Goal: Task Accomplishment & Management: Complete application form

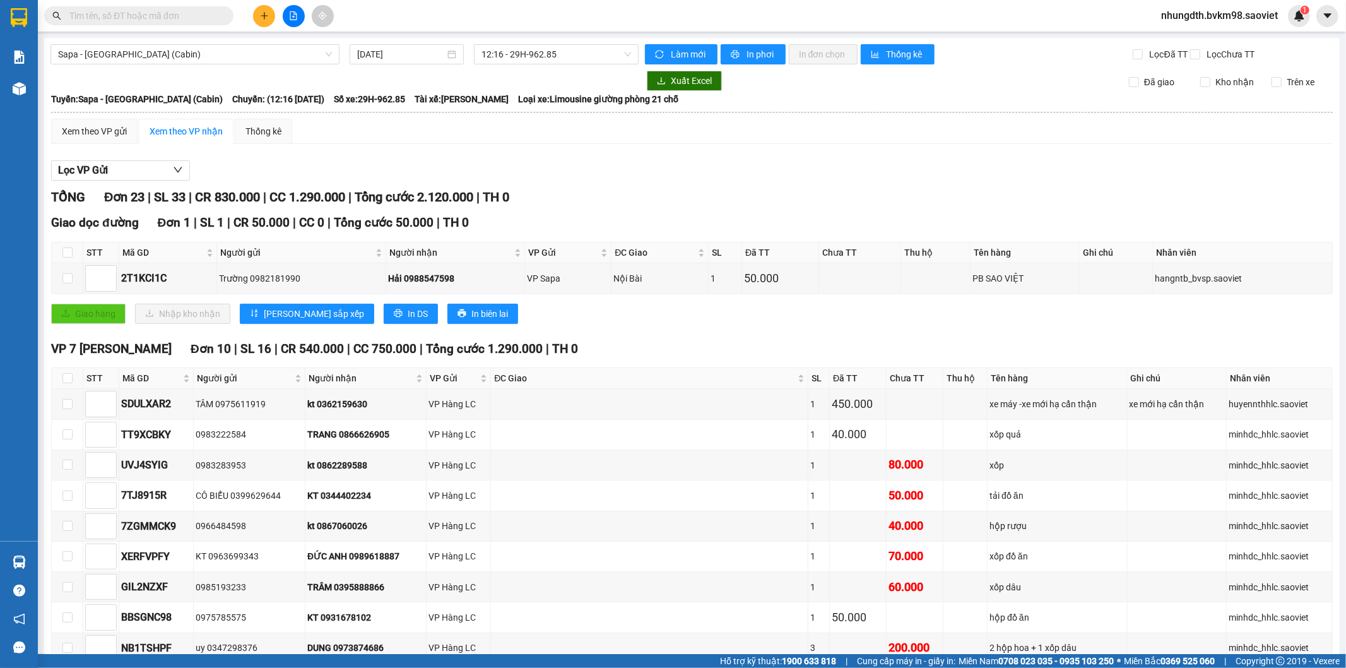
click at [142, 20] on input "text" at bounding box center [143, 16] width 149 height 14
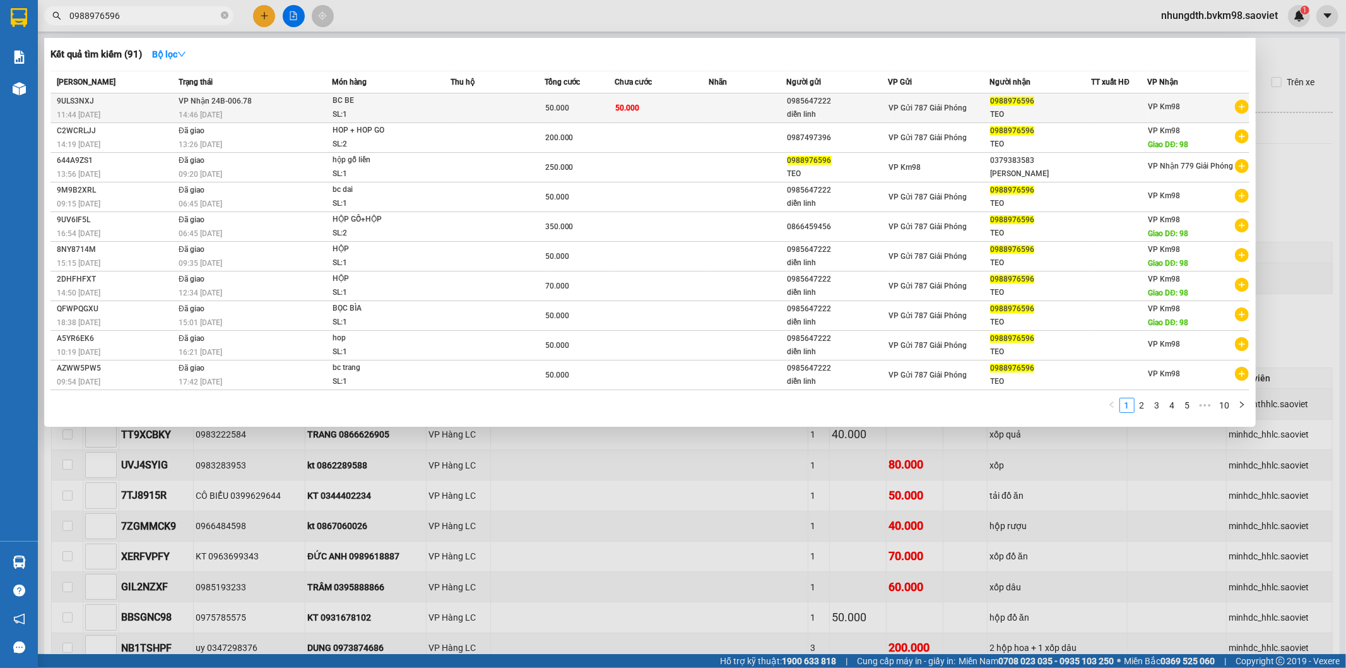
type input "0988976596"
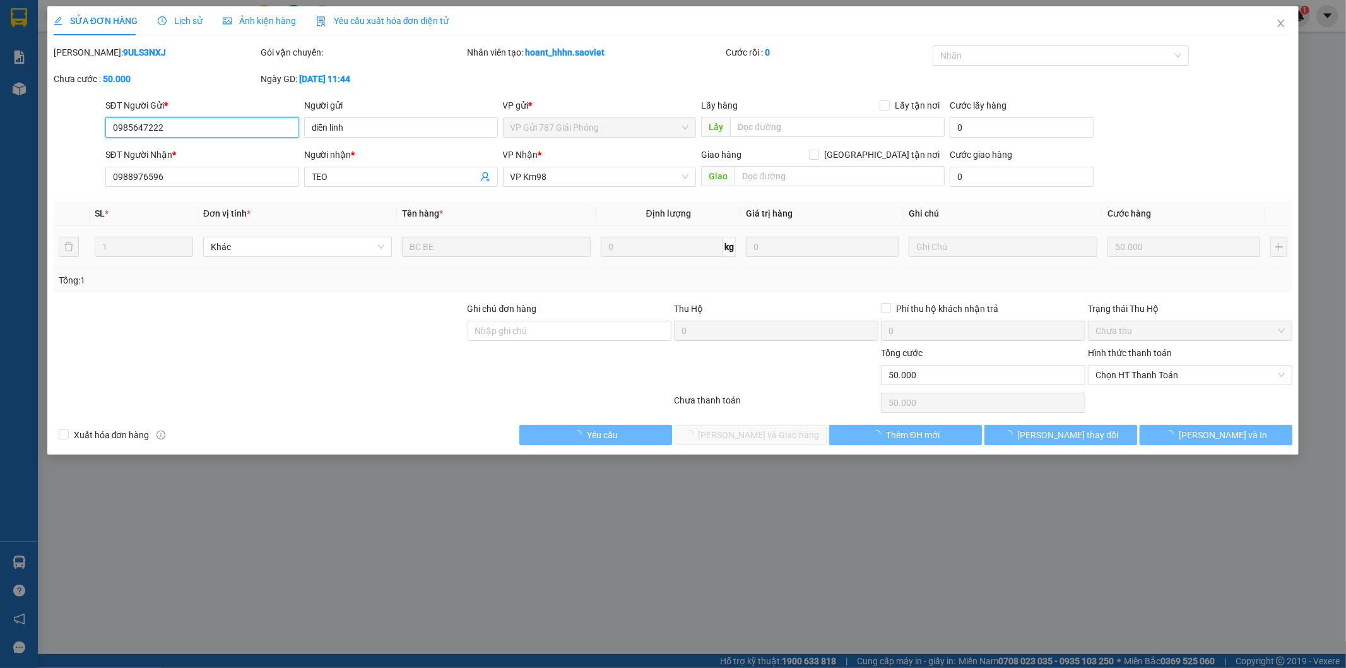
type input "0985647222"
type input "diễn linh"
type input "0988976596"
type input "TEO"
type input "50.000"
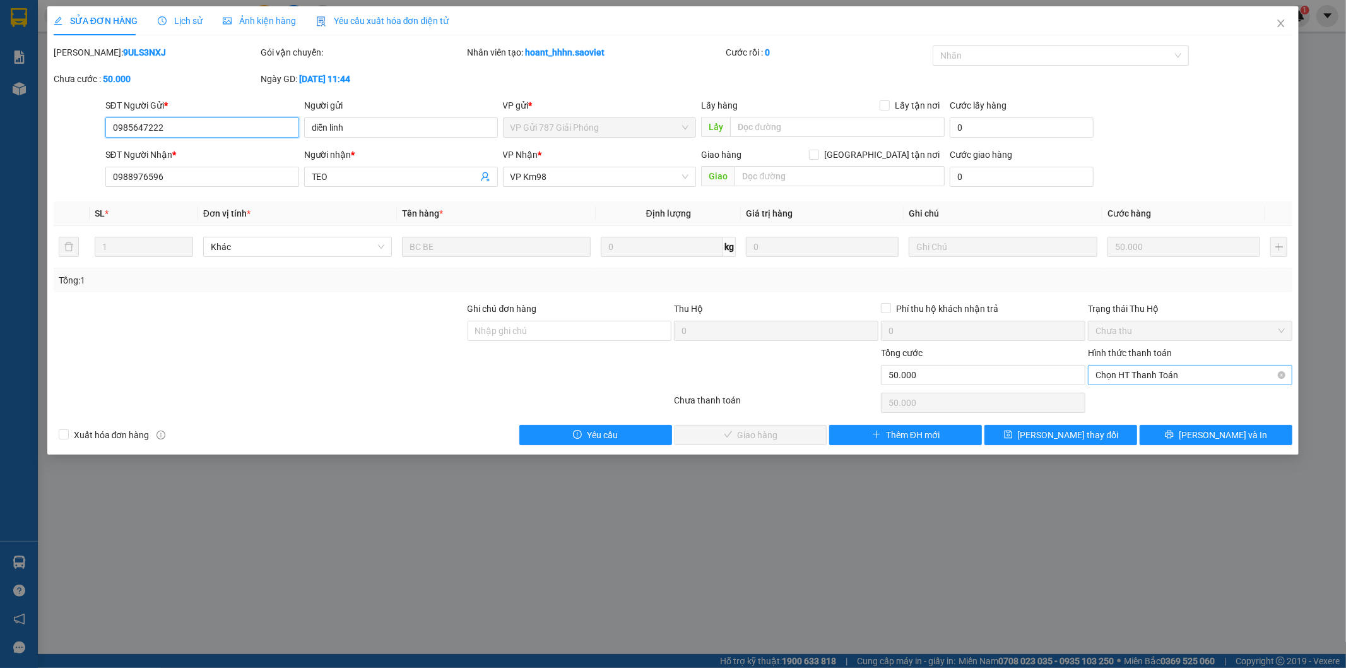
click at [1102, 375] on span "Chọn HT Thanh Toán" at bounding box center [1190, 374] width 189 height 19
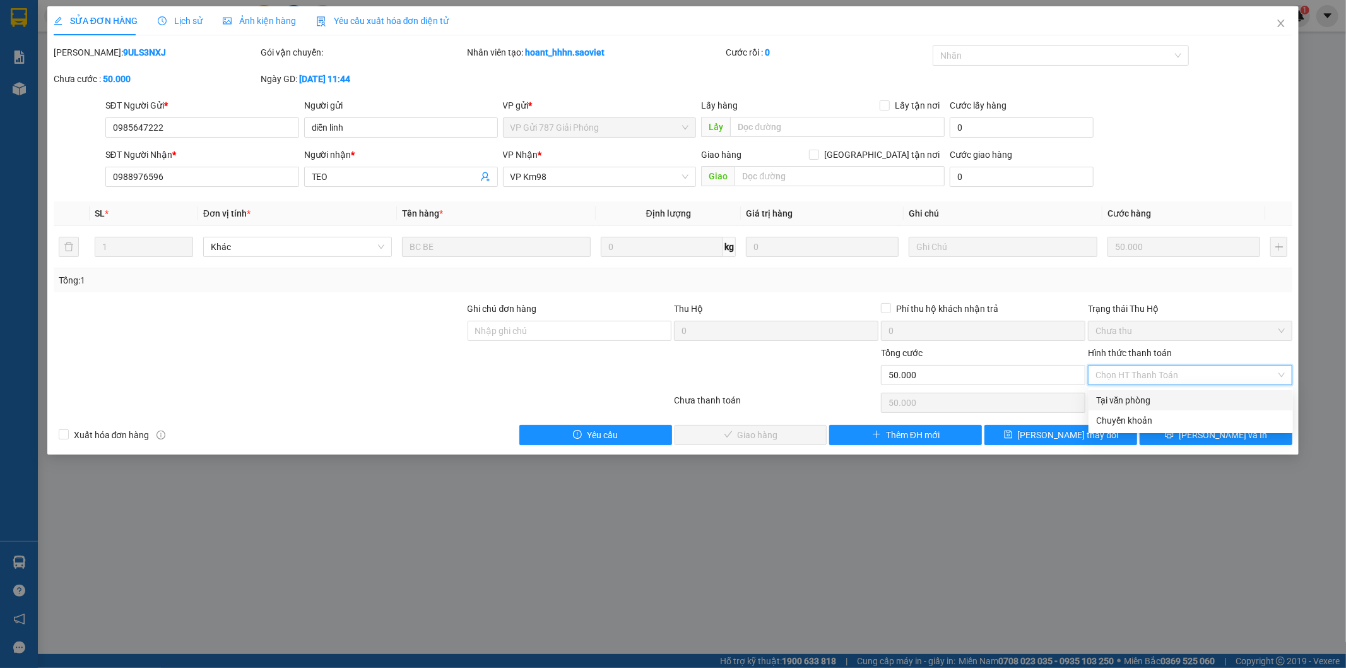
drag, startPoint x: 1112, startPoint y: 401, endPoint x: 1038, endPoint y: 412, distance: 74.6
click at [1113, 402] on div "Tại văn phòng" at bounding box center [1190, 400] width 189 height 14
type input "0"
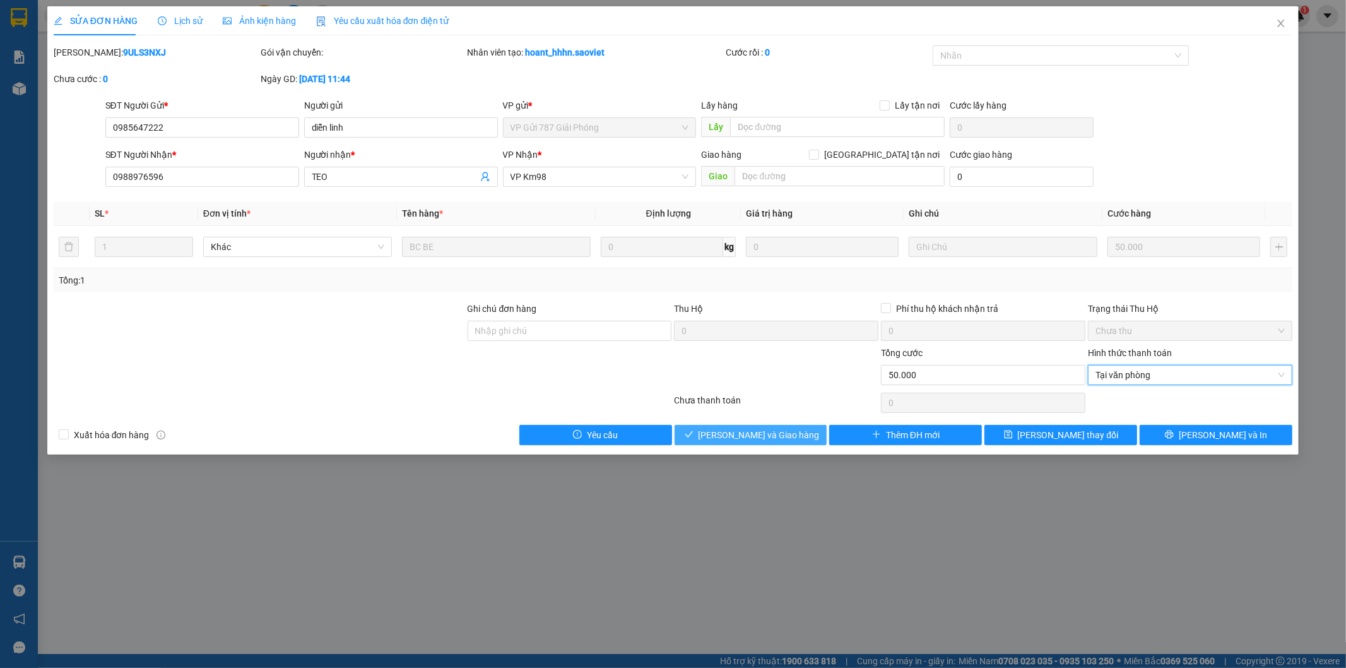
click at [787, 432] on span "[PERSON_NAME] và Giao hàng" at bounding box center [759, 435] width 121 height 14
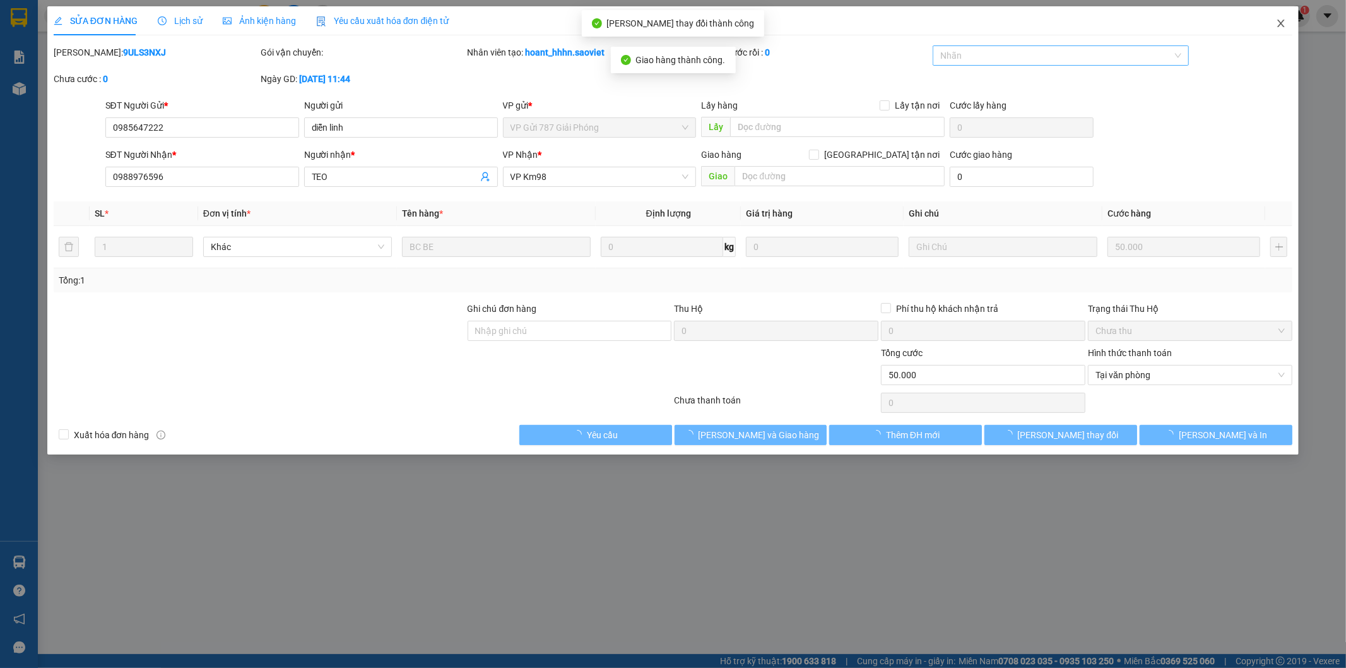
click at [1280, 23] on icon "close" at bounding box center [1281, 23] width 10 height 10
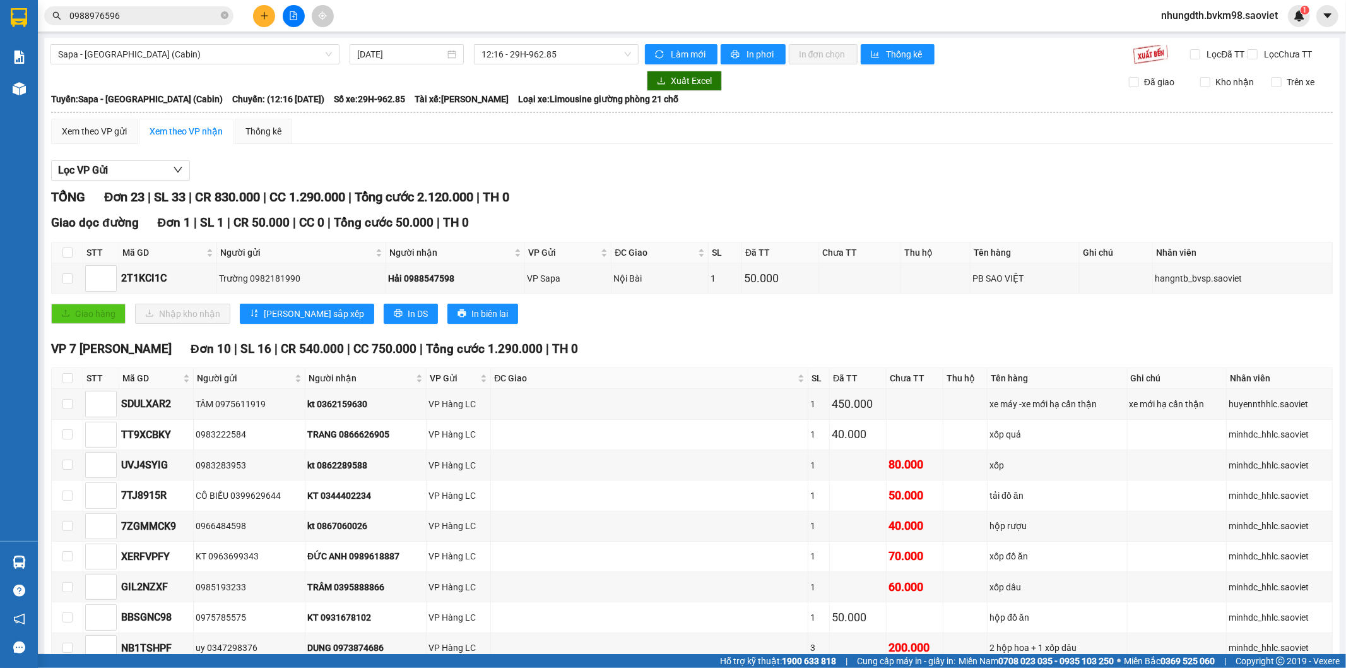
click at [256, 16] on button at bounding box center [264, 16] width 22 height 22
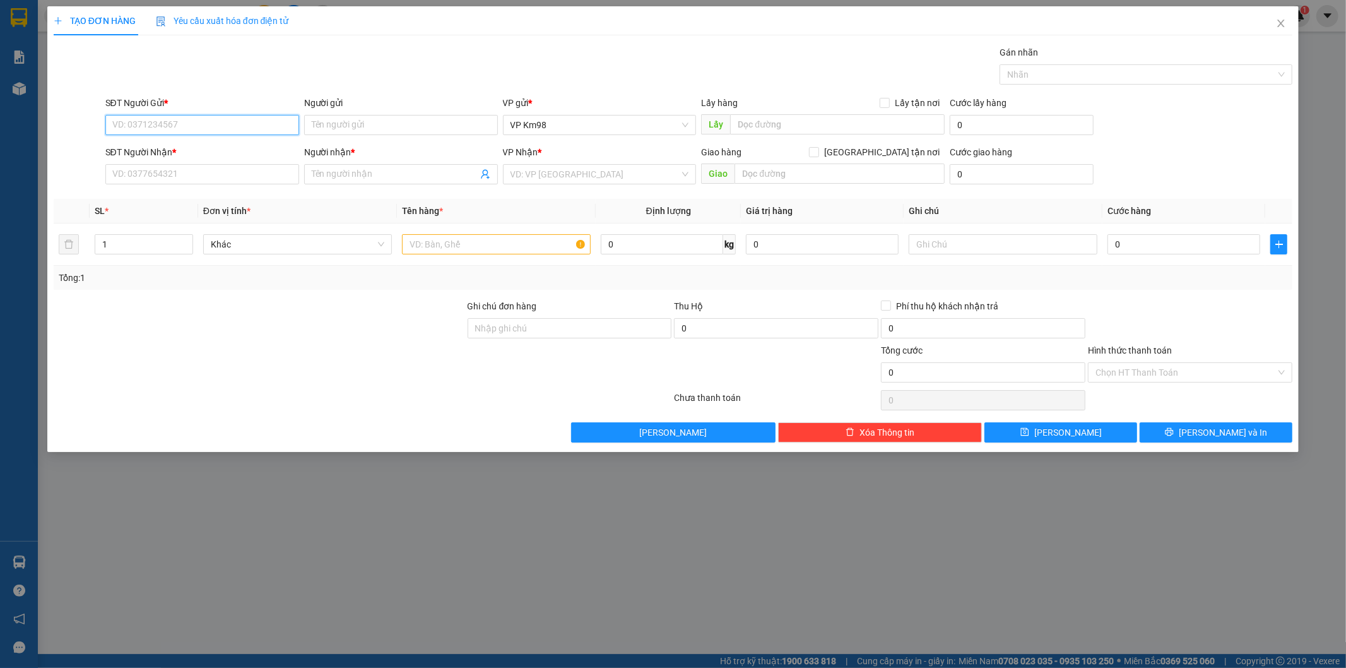
click at [188, 128] on input "SĐT Người Gửi *" at bounding box center [202, 125] width 194 height 20
type input "0989343242"
click at [156, 154] on div "0989343242 - kt" at bounding box center [202, 150] width 179 height 14
type input "kt"
type input "0325532451"
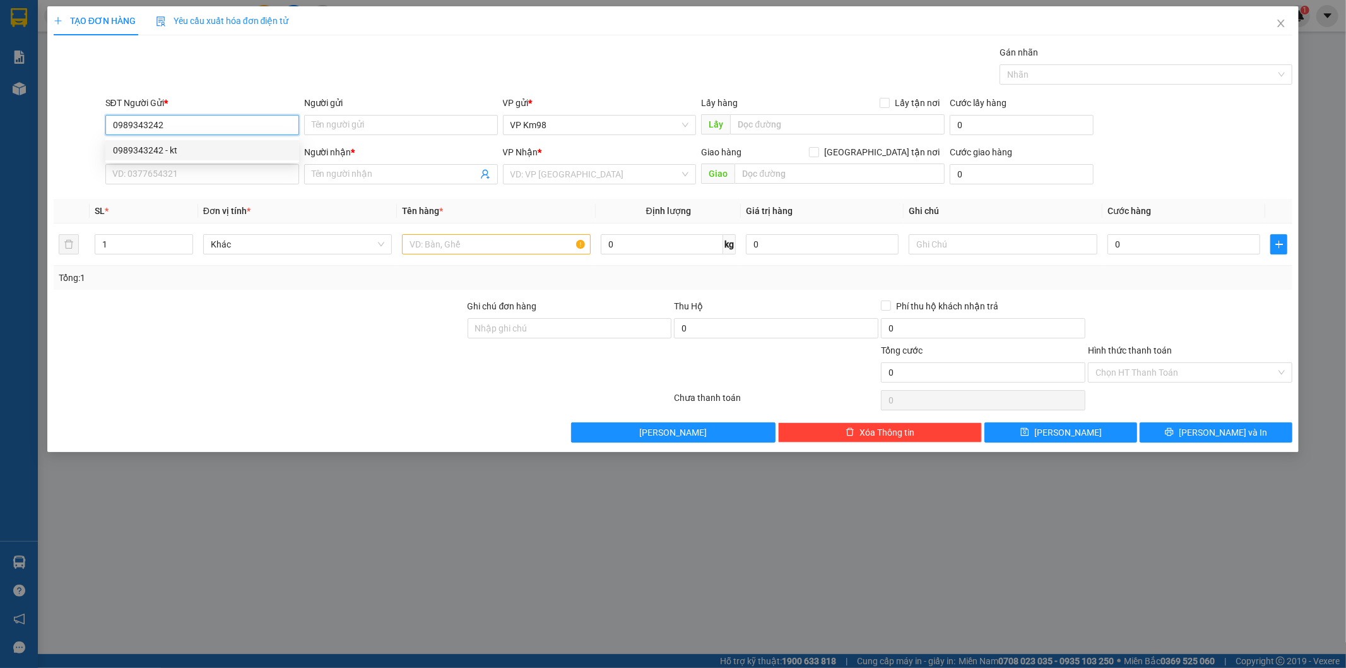
type input "kt"
type input "0989343242"
click at [426, 239] on input "text" at bounding box center [496, 244] width 189 height 20
type input "h"
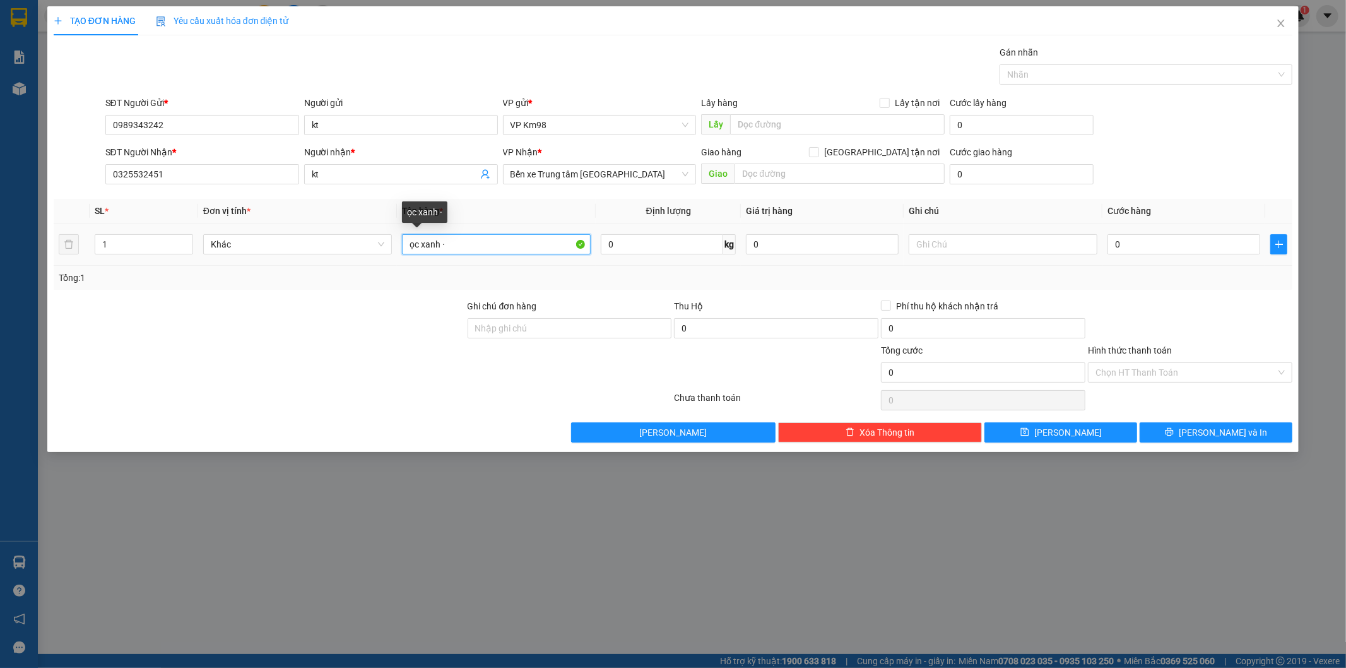
click at [445, 237] on input "ọc xanh ·" at bounding box center [496, 244] width 189 height 20
type input "ọ"
type input "bọc xanh"
click at [181, 175] on input "0325532451" at bounding box center [202, 174] width 194 height 20
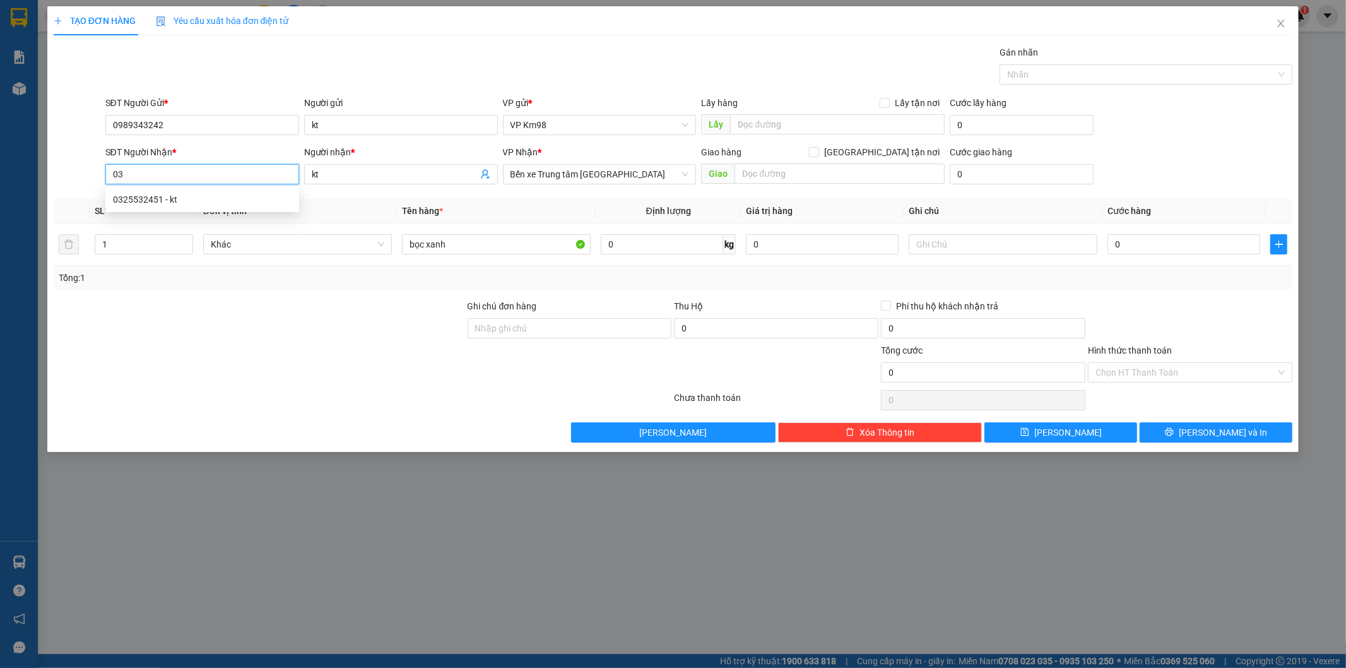
type input "0"
type input "0966014286"
click at [1152, 241] on input "0" at bounding box center [1184, 244] width 153 height 20
type input "5"
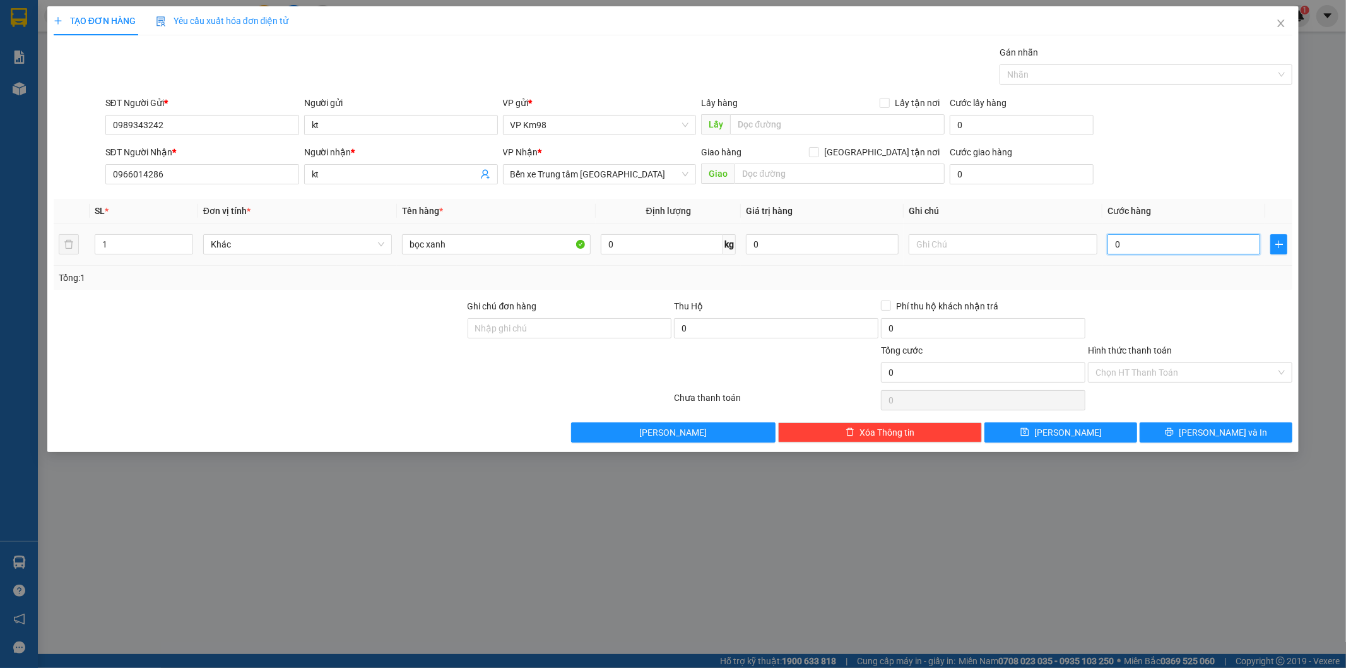
type input "5"
type input "50"
type input "500"
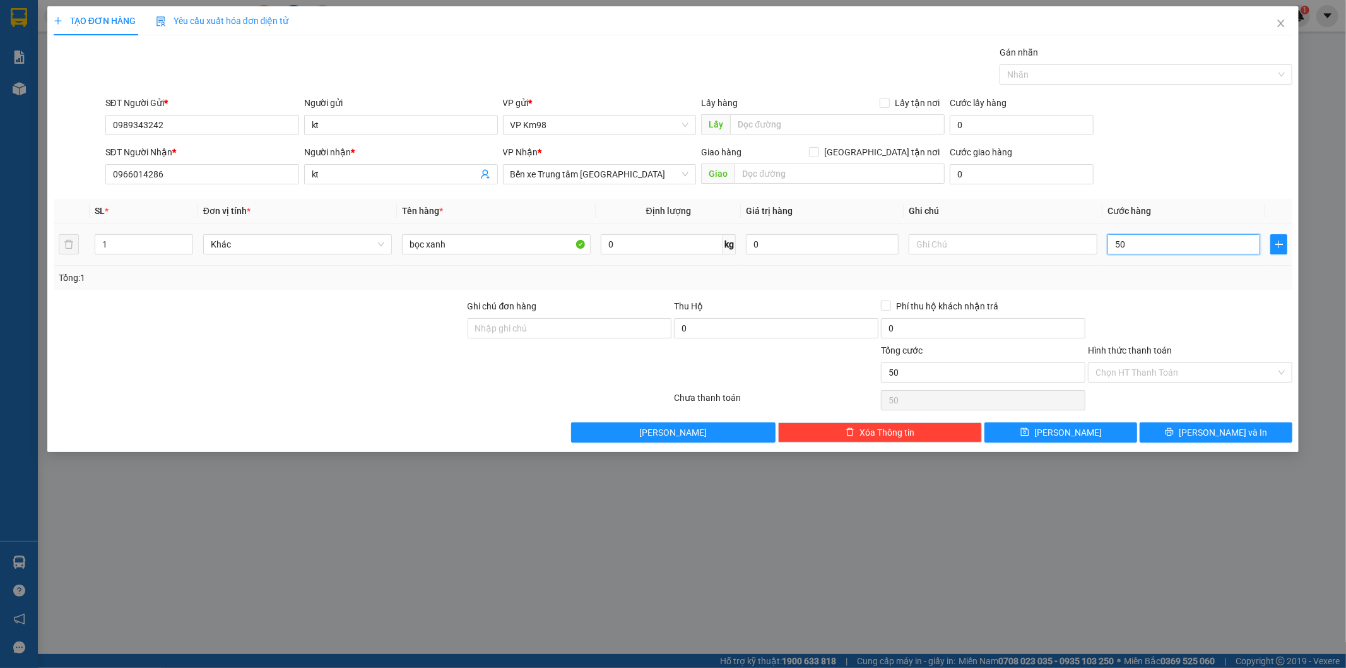
type input "500"
type input "5.000"
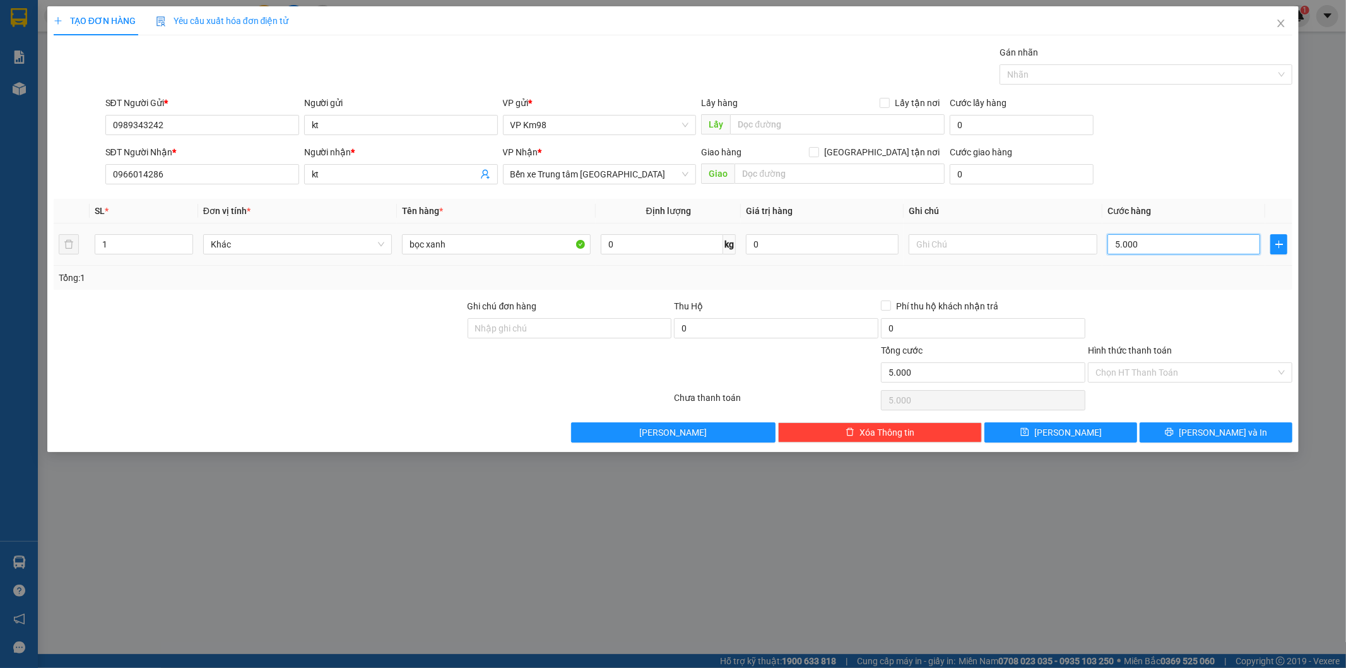
type input "50.000"
click at [1160, 352] on label "Hình thức thanh toán" at bounding box center [1130, 350] width 84 height 10
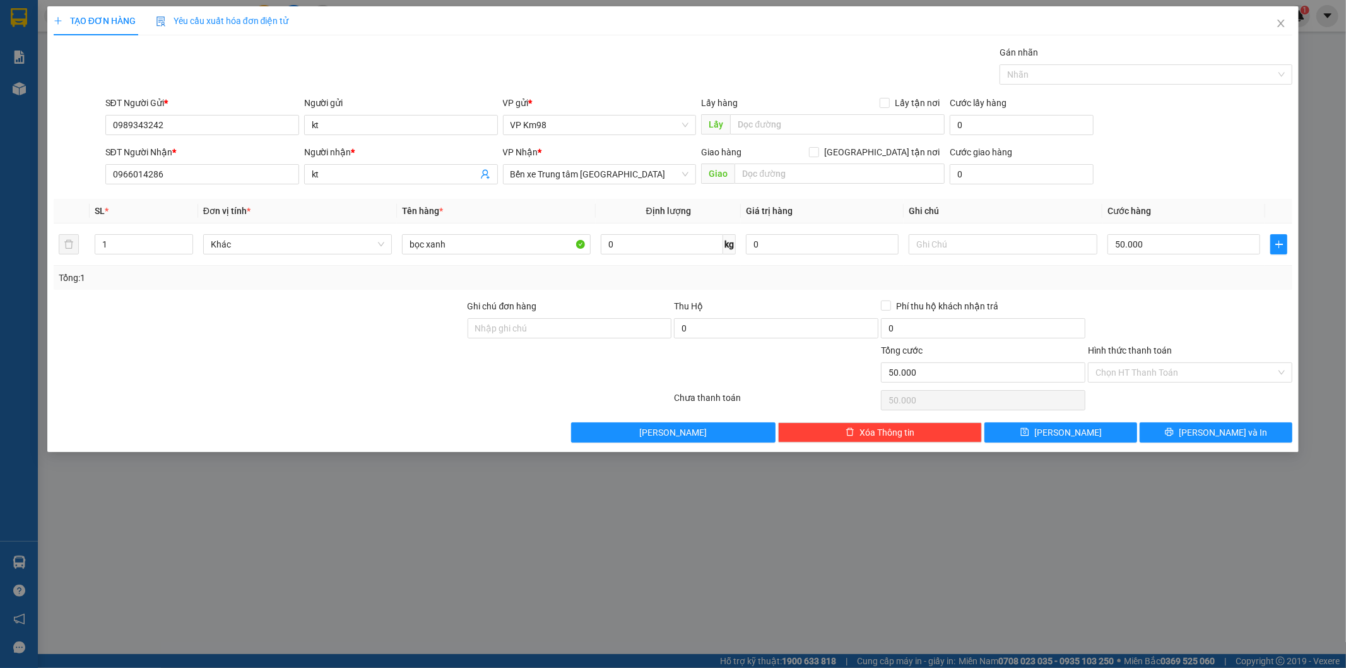
click at [1160, 363] on input "Hình thức thanh toán" at bounding box center [1186, 372] width 181 height 19
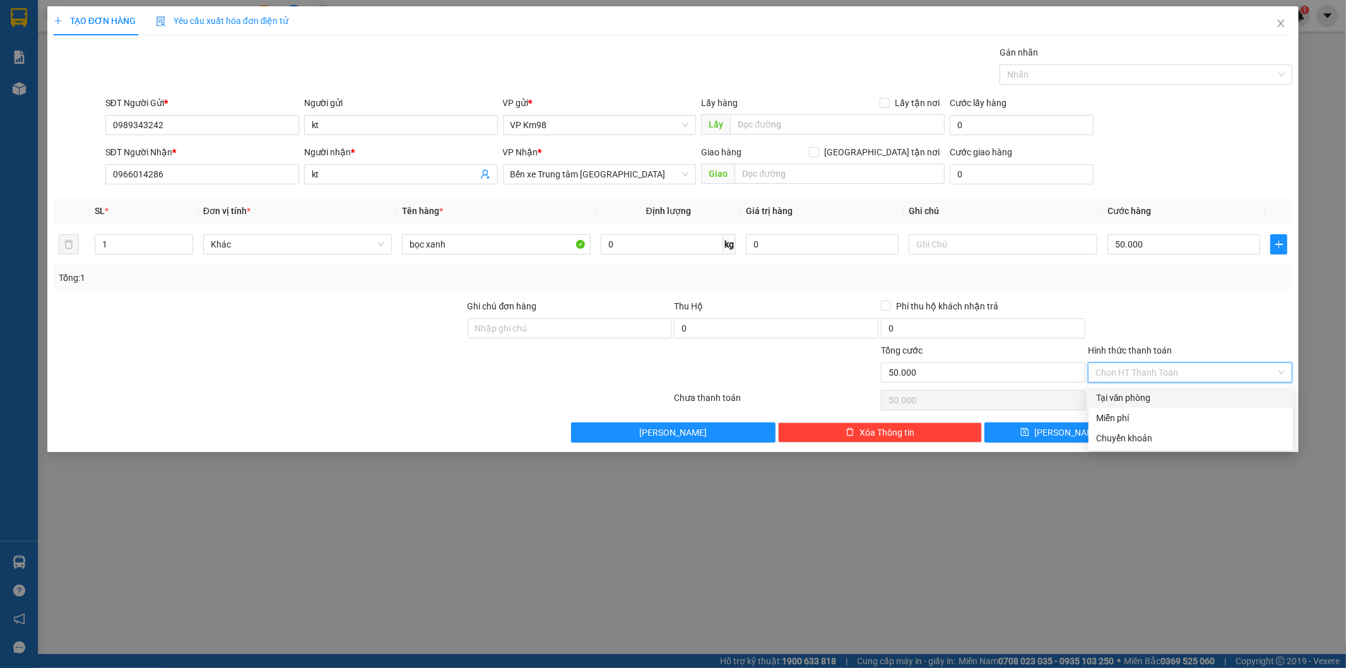
click at [1135, 399] on div "Tại văn phòng" at bounding box center [1190, 398] width 189 height 14
type input "0"
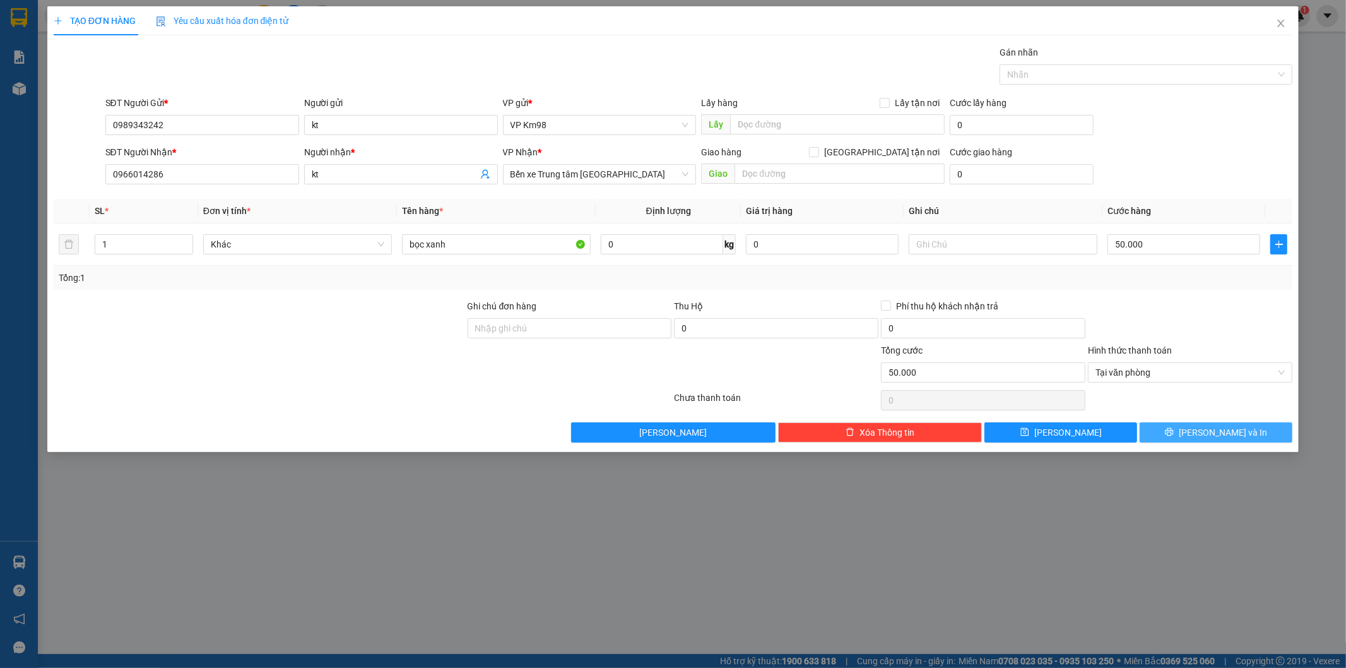
click at [1174, 434] on icon "printer" at bounding box center [1170, 432] width 8 height 8
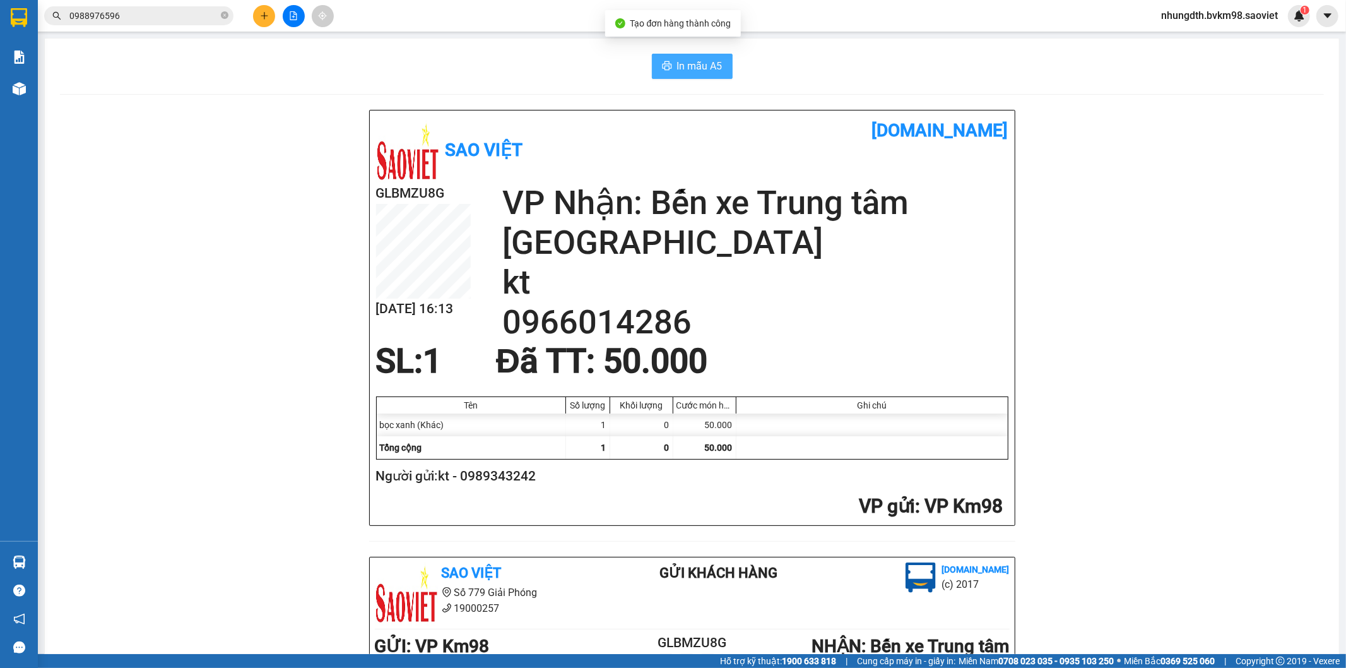
click at [692, 70] on span "In mẫu A5" at bounding box center [699, 66] width 45 height 16
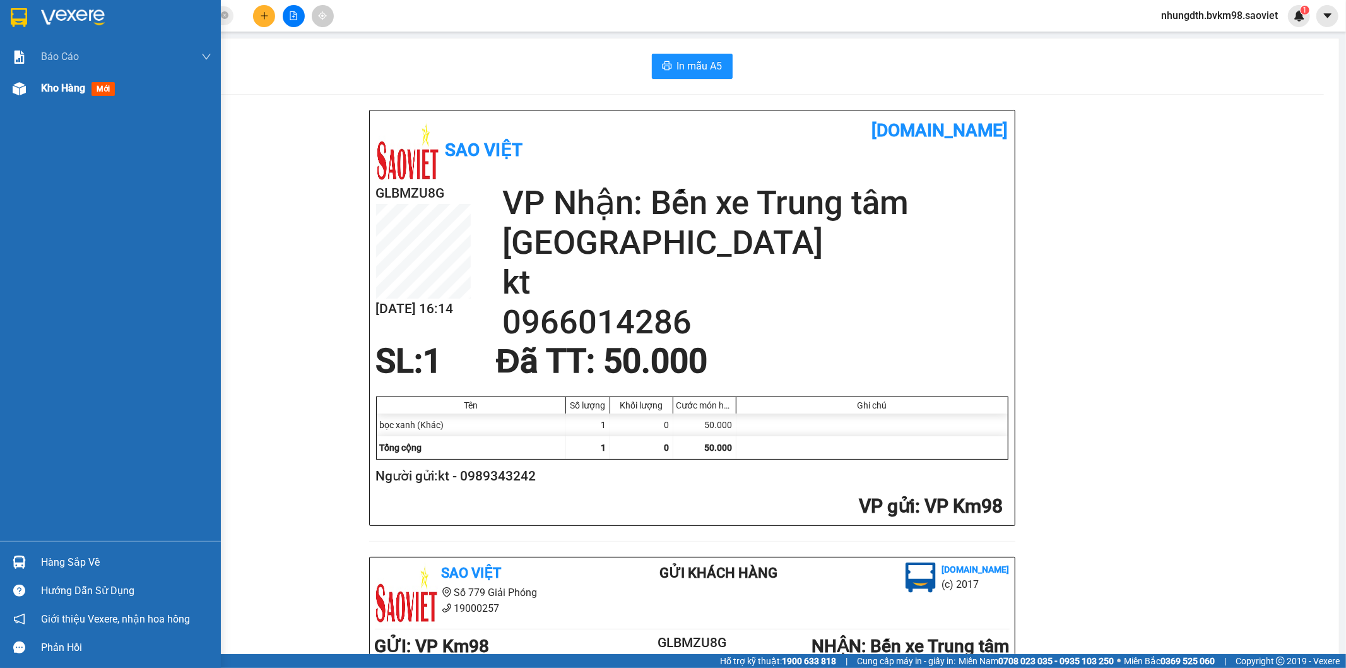
click at [19, 85] on img at bounding box center [19, 88] width 13 height 13
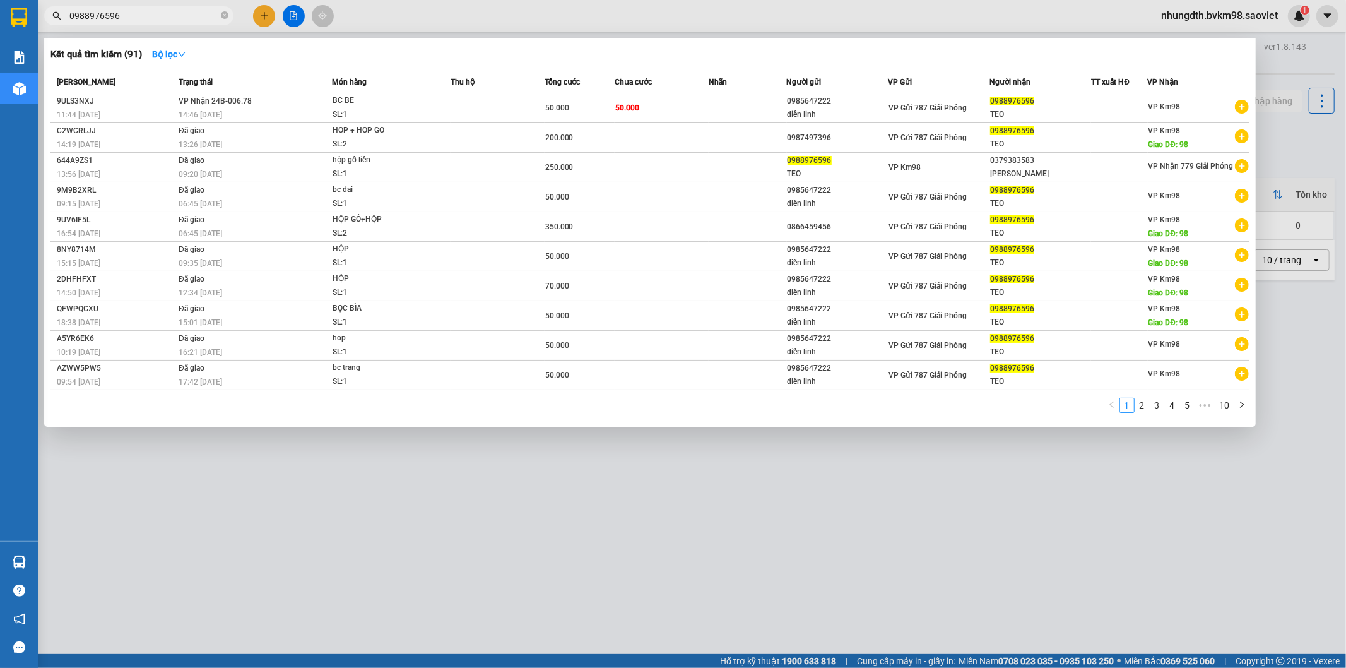
click at [141, 17] on input "0988976596" at bounding box center [143, 16] width 149 height 14
type input "0"
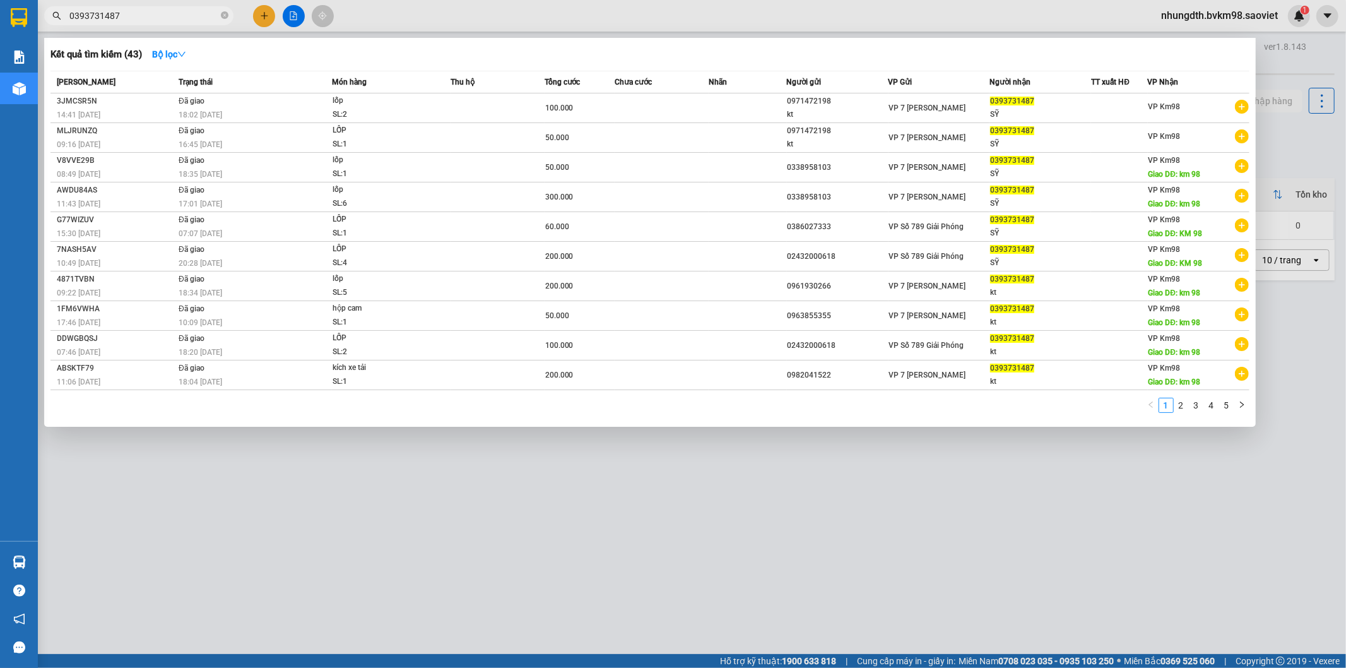
click at [307, 501] on div at bounding box center [673, 334] width 1346 height 668
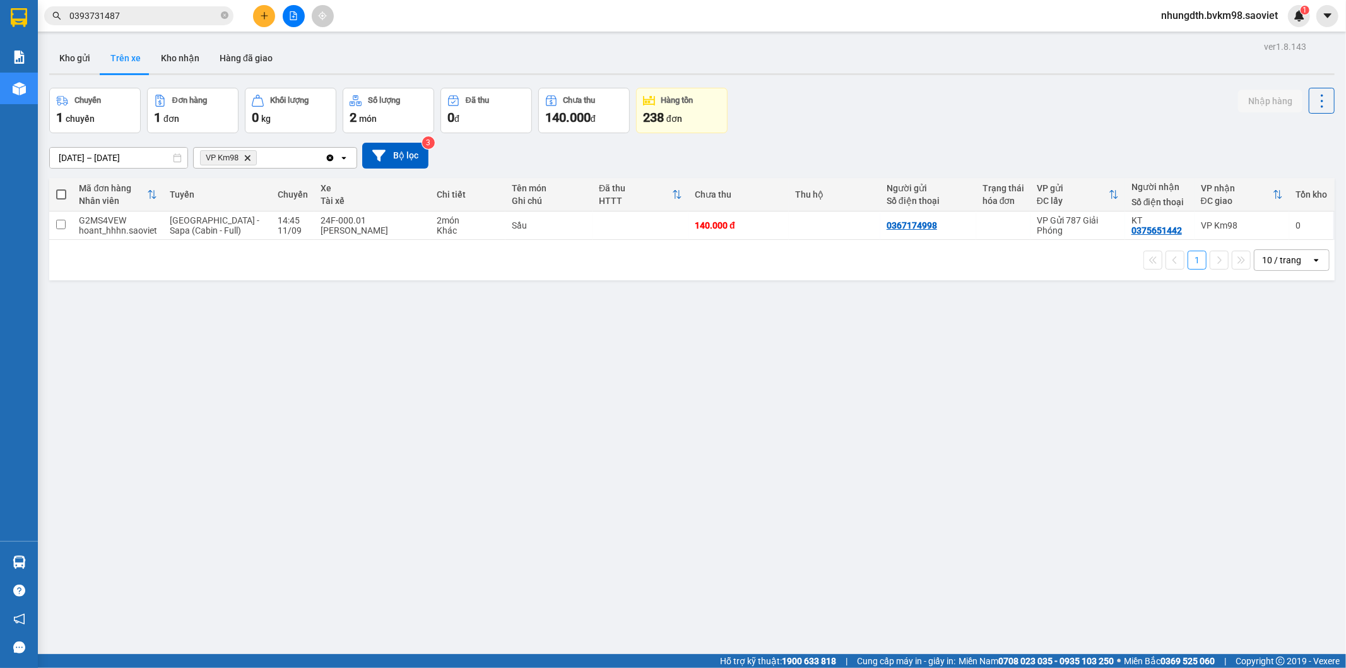
click at [126, 16] on input "0393731487" at bounding box center [143, 16] width 149 height 14
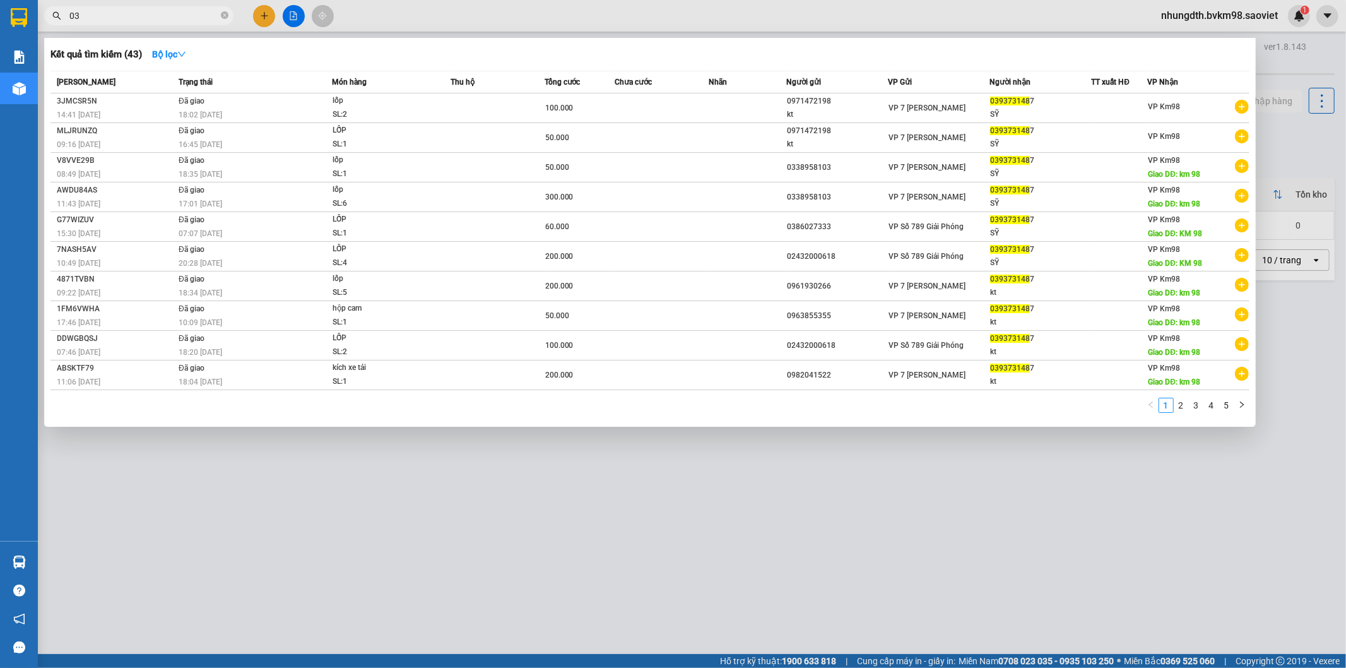
type input "0"
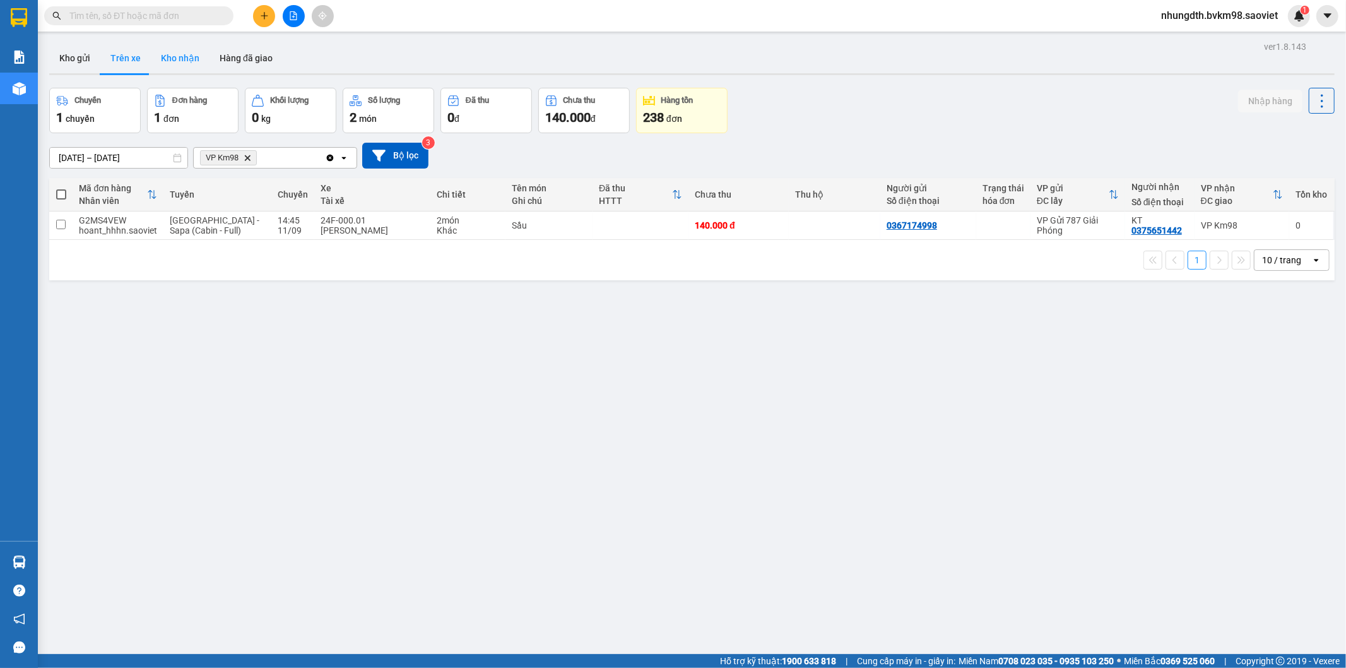
click at [175, 62] on button "Kho nhận" at bounding box center [180, 58] width 59 height 30
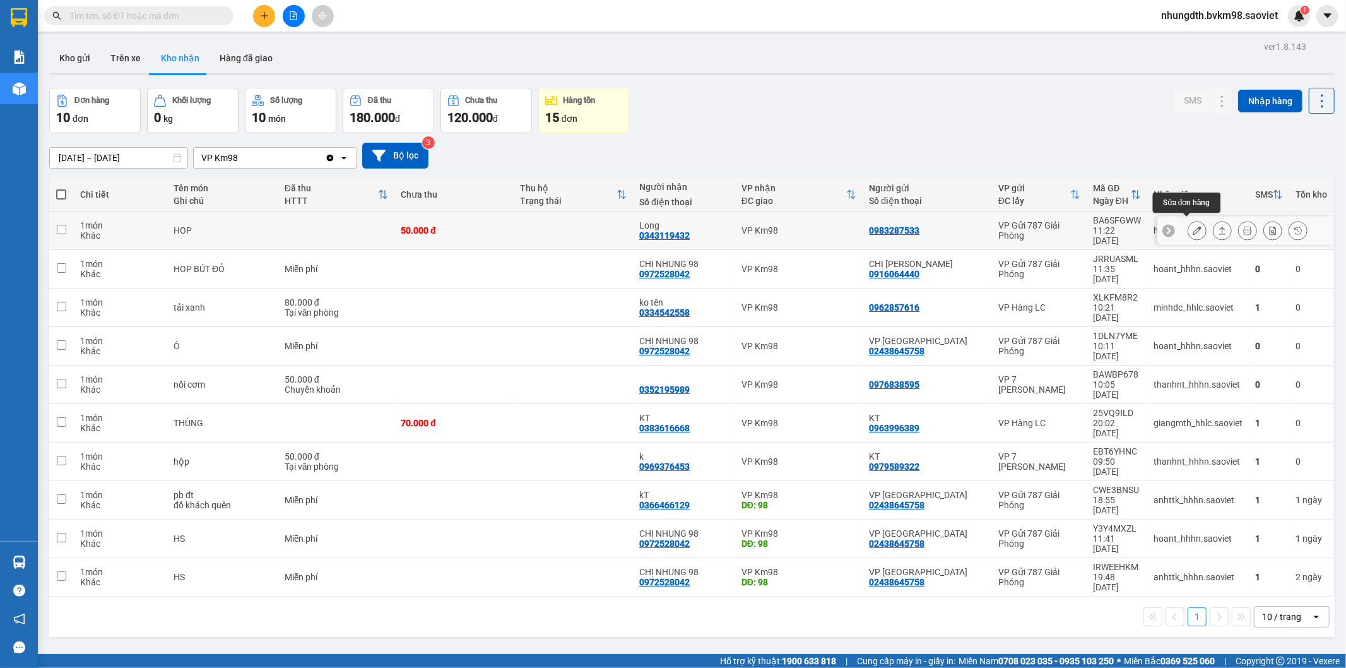
click at [1192, 220] on button at bounding box center [1198, 231] width 18 height 22
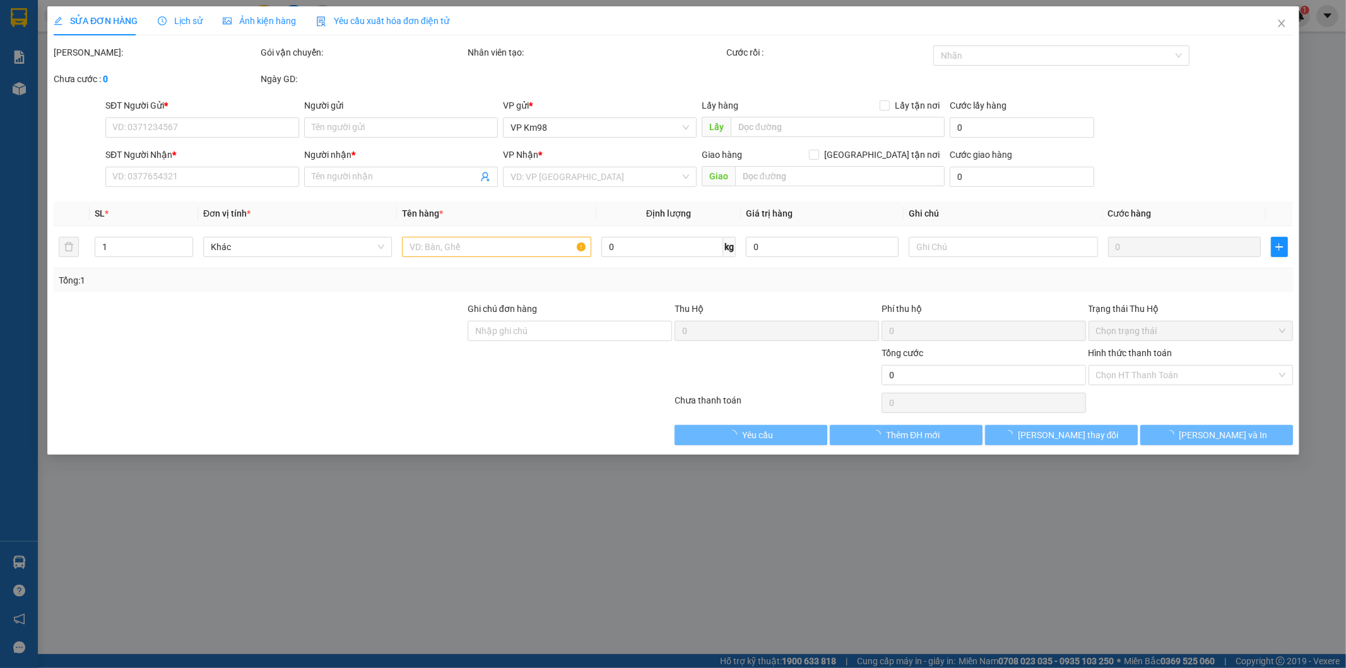
type input "0983287533"
type input "0343119432"
type input "Long"
type input "50.000"
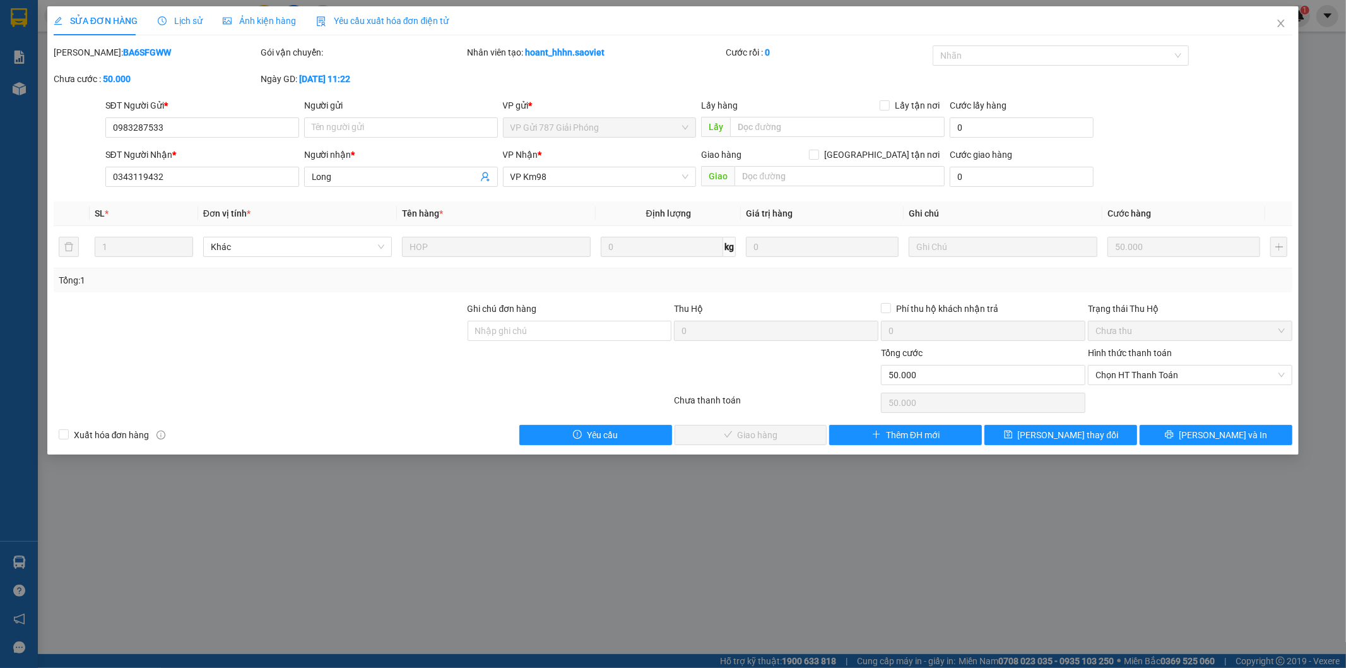
click at [178, 11] on div "Lịch sử" at bounding box center [180, 20] width 45 height 29
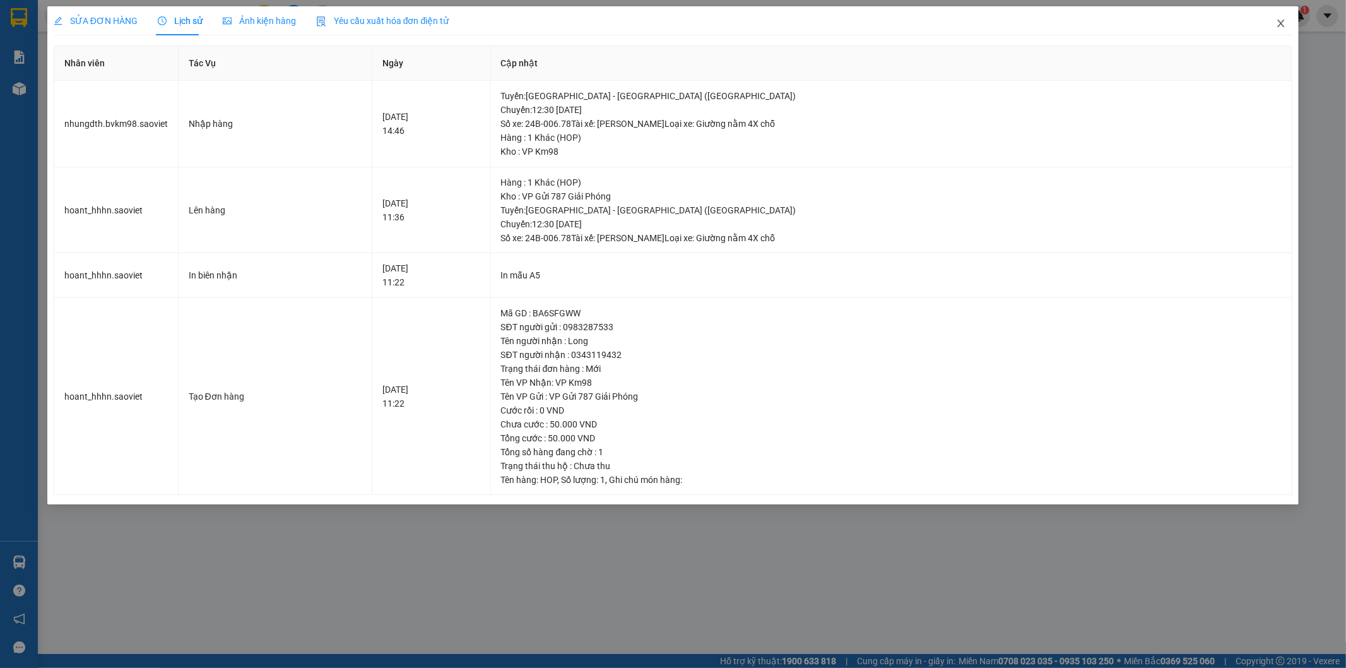
click at [1278, 15] on span "Close" at bounding box center [1281, 23] width 35 height 35
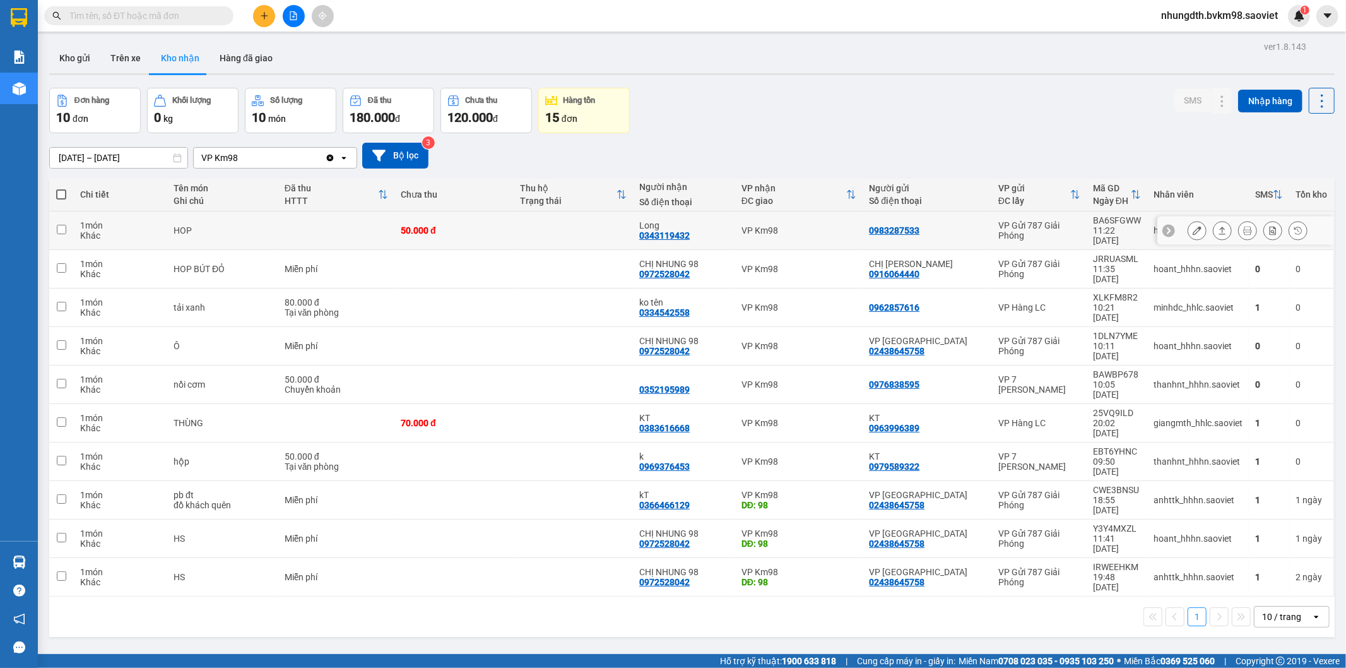
click at [508, 218] on td "50.000 đ" at bounding box center [454, 230] width 119 height 39
checkbox input "true"
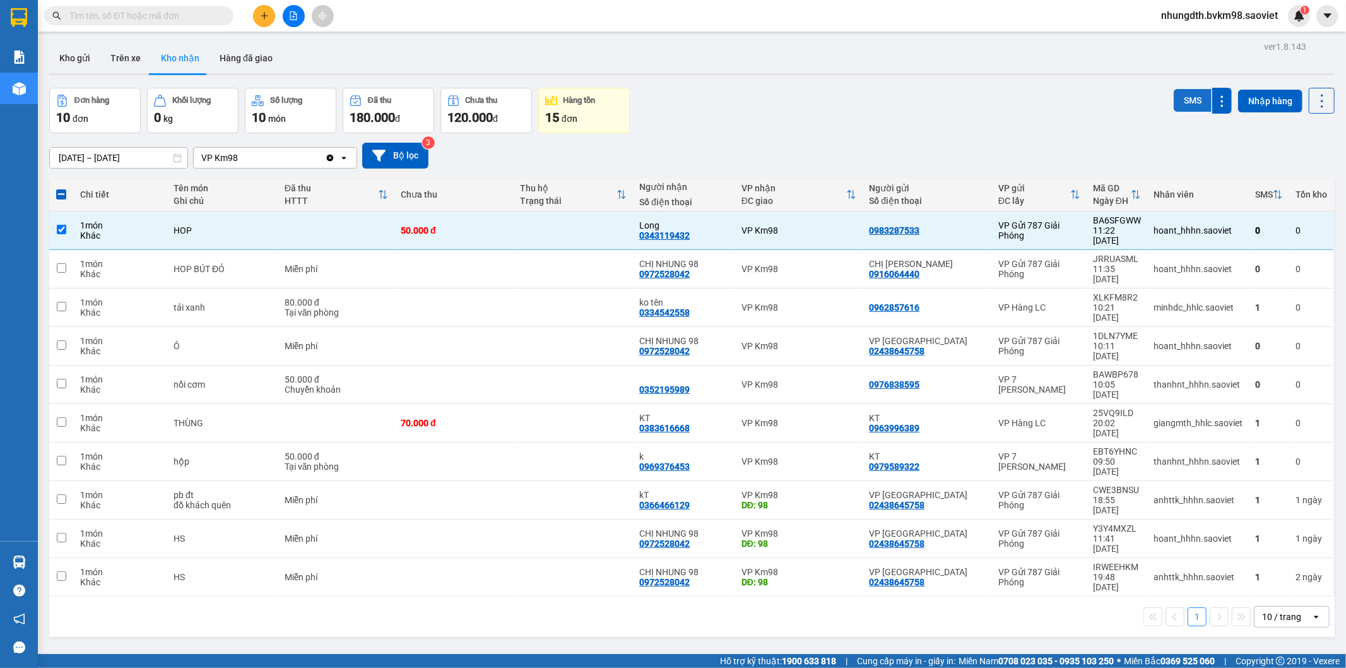
click at [1189, 101] on button "SMS" at bounding box center [1193, 100] width 38 height 23
click at [130, 15] on input "text" at bounding box center [143, 16] width 149 height 14
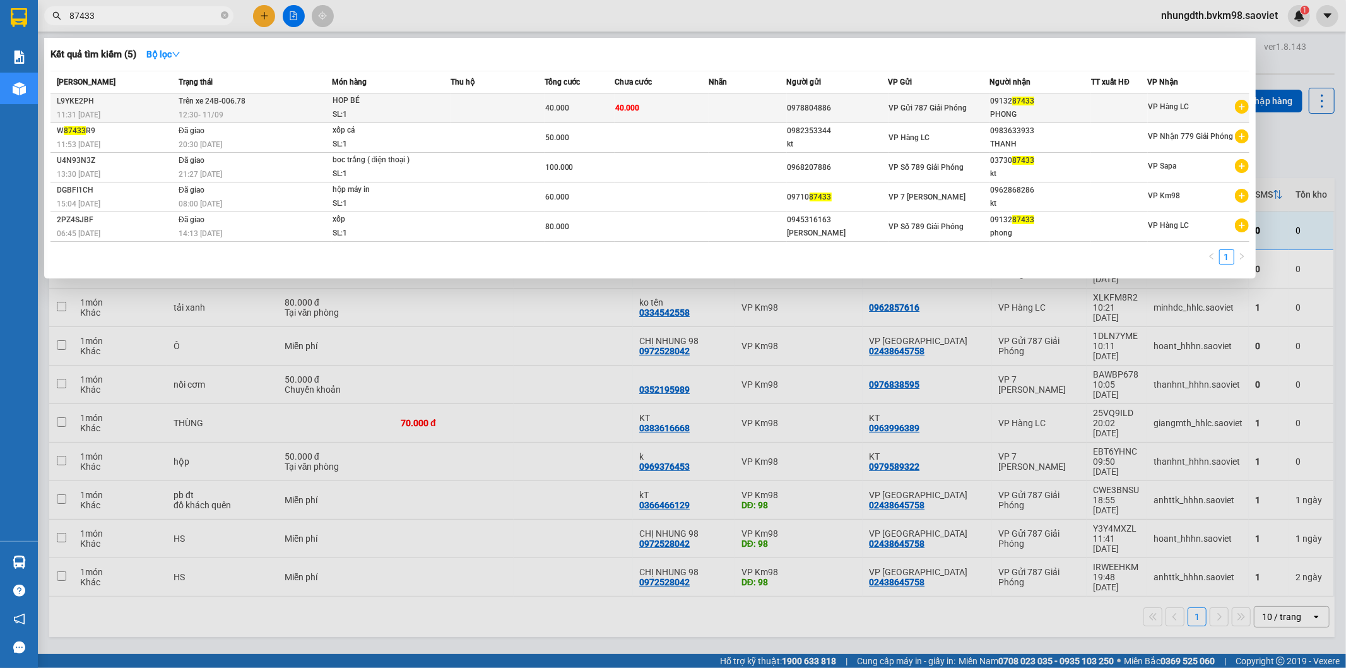
type input "87433"
click at [272, 107] on td "Trên xe 24B-006.78 12:30 [DATE]" at bounding box center [253, 108] width 157 height 30
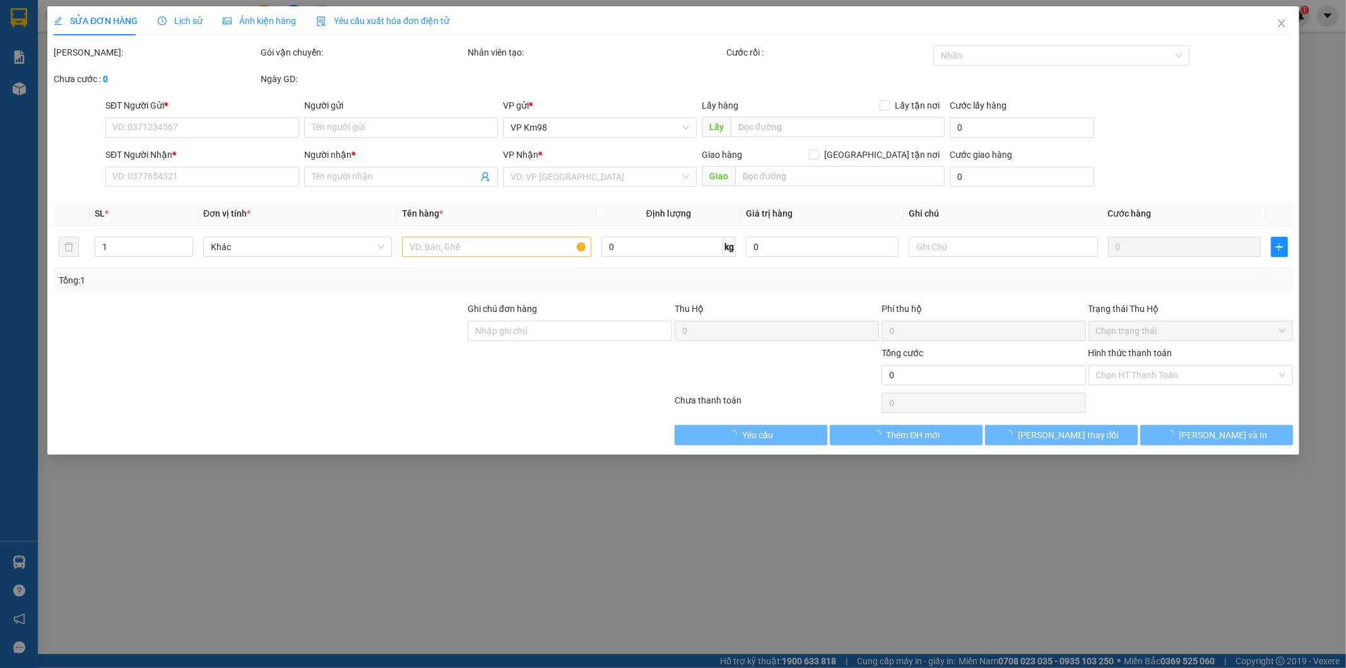
type input "0978804886"
type input "0913287433"
type input "PHONG"
type input "40.000"
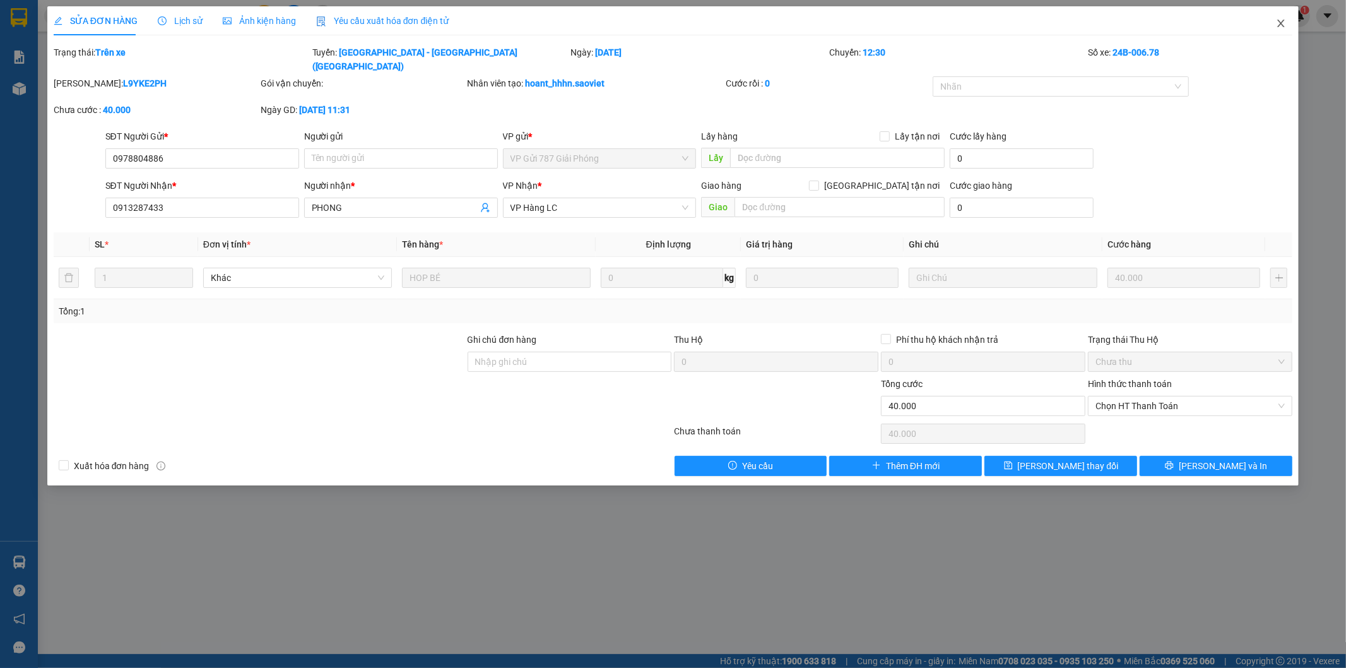
click at [1279, 22] on icon "close" at bounding box center [1281, 24] width 7 height 8
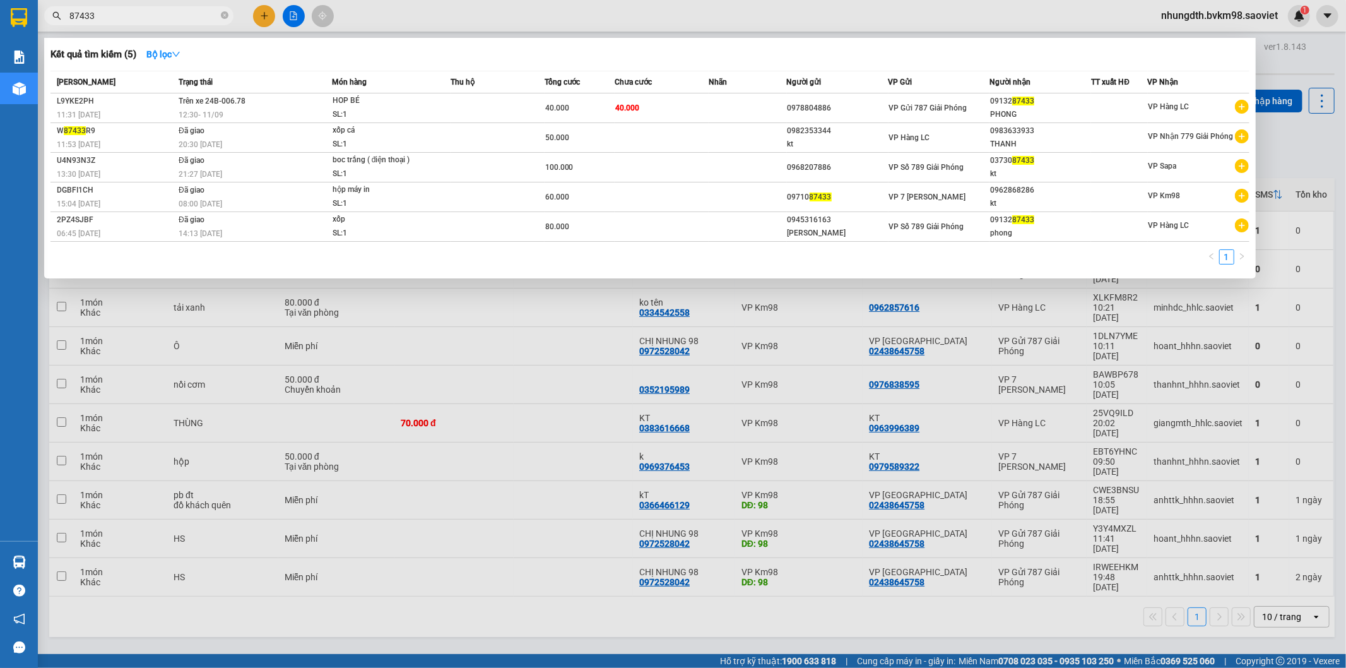
click at [116, 22] on input "87433" at bounding box center [143, 16] width 149 height 14
click at [266, 105] on td "Trên xe 24B-006.78 12:30 [DATE]" at bounding box center [253, 108] width 157 height 30
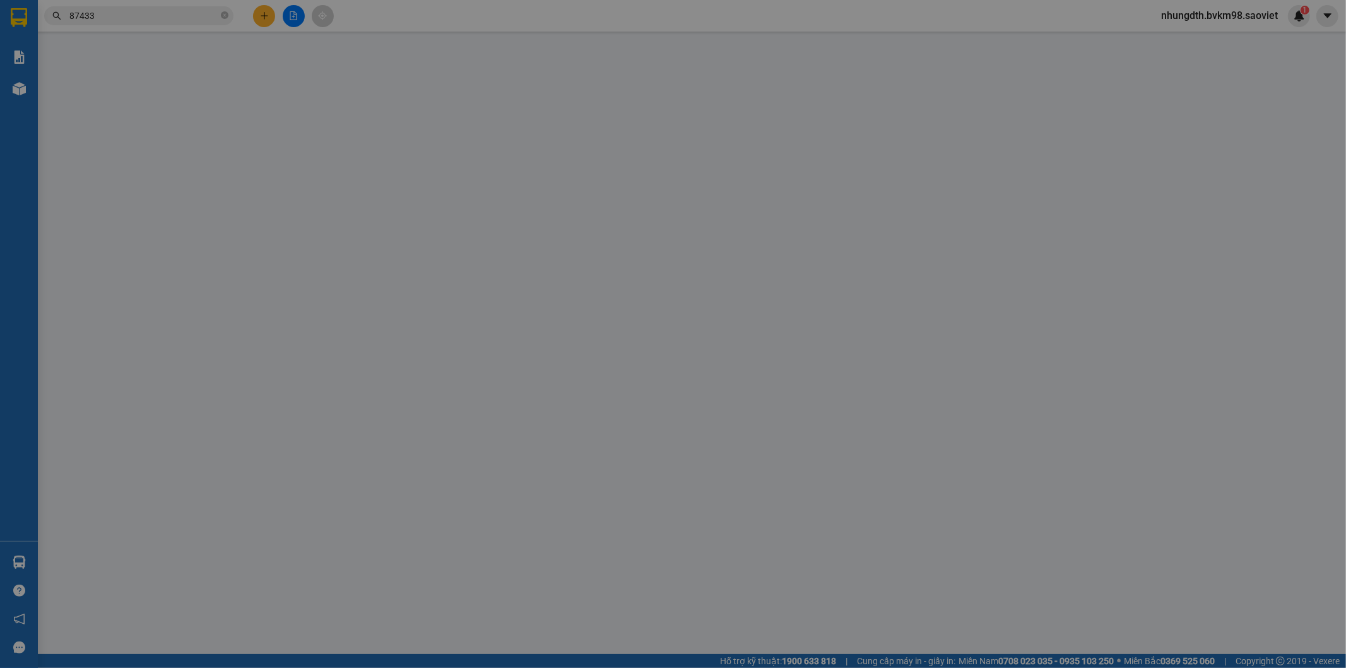
type input "0978804886"
type input "0913287433"
type input "PHONG"
type input "40.000"
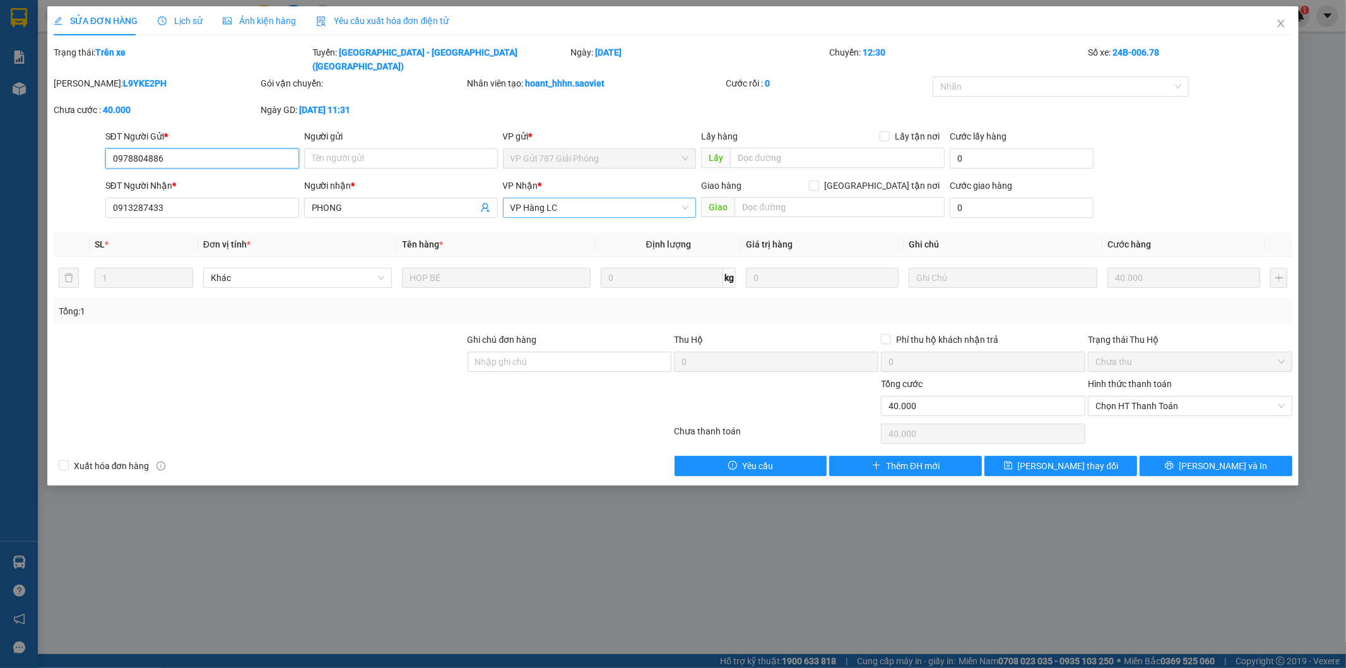
click at [578, 198] on span "VP Hàng LC" at bounding box center [600, 207] width 179 height 19
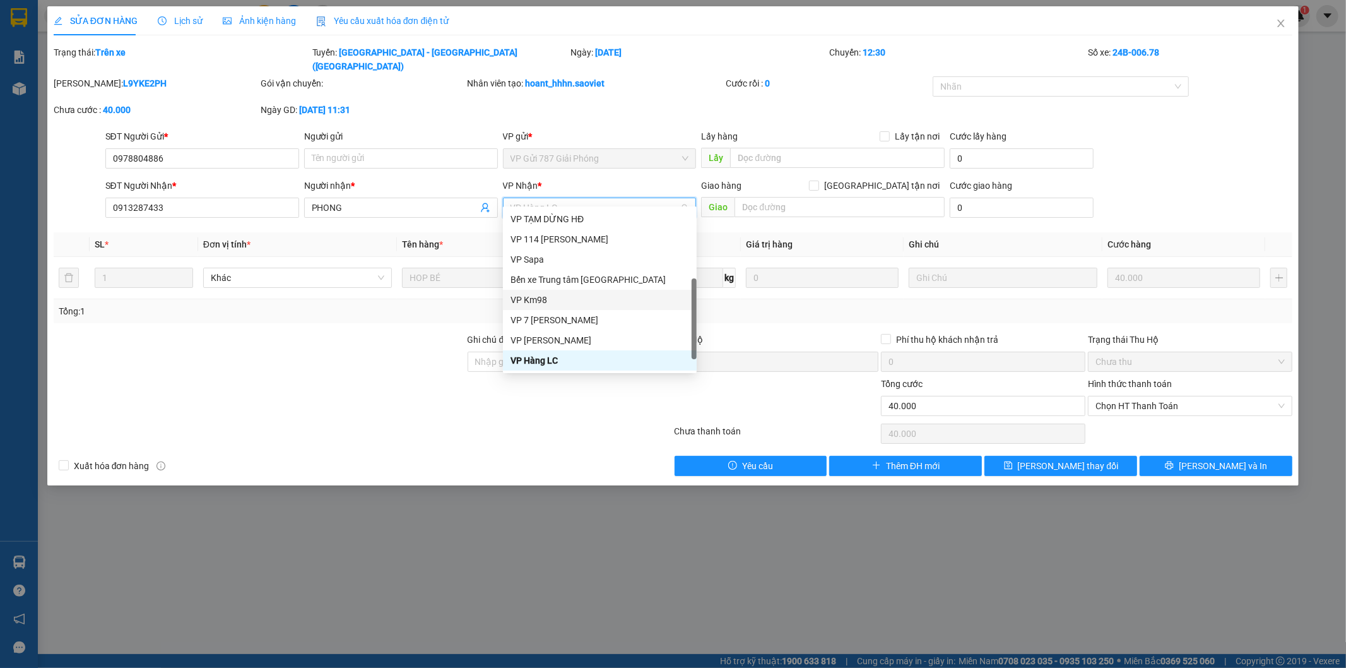
click at [545, 294] on div "VP Km98" at bounding box center [600, 300] width 179 height 14
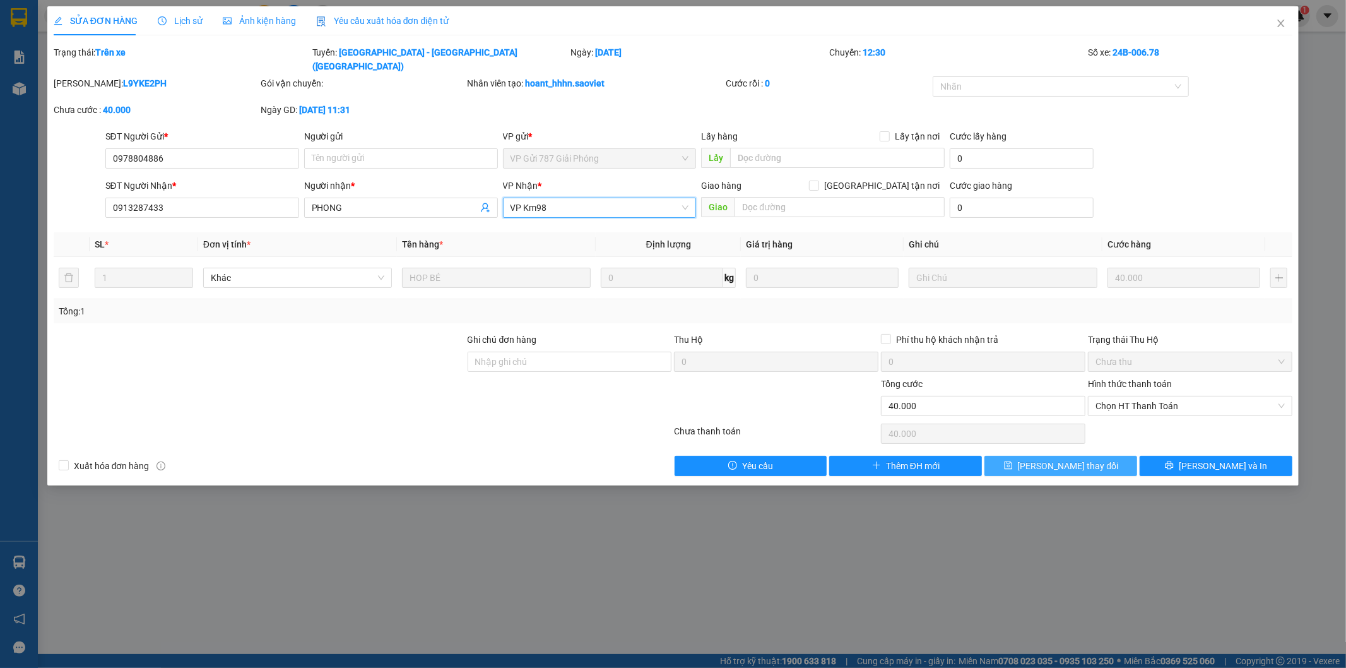
click at [1056, 459] on span "[PERSON_NAME] thay đổi" at bounding box center [1068, 466] width 101 height 14
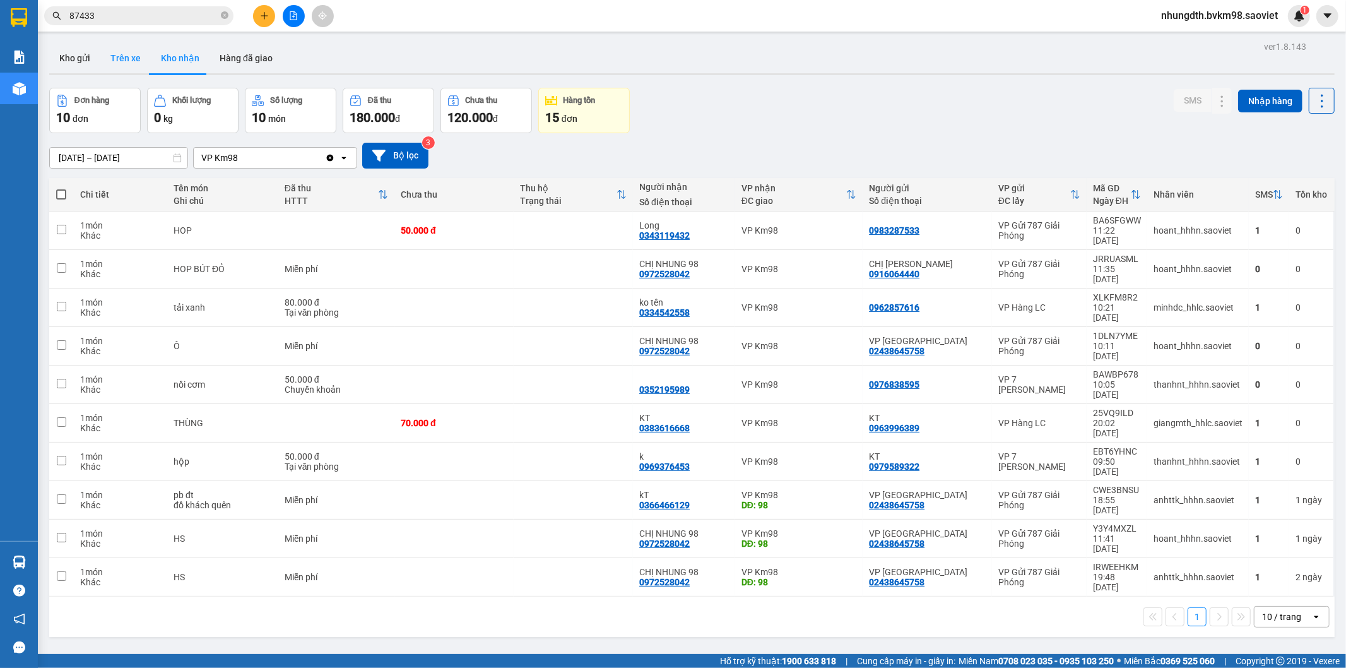
click at [124, 48] on button "Trên xe" at bounding box center [125, 58] width 50 height 30
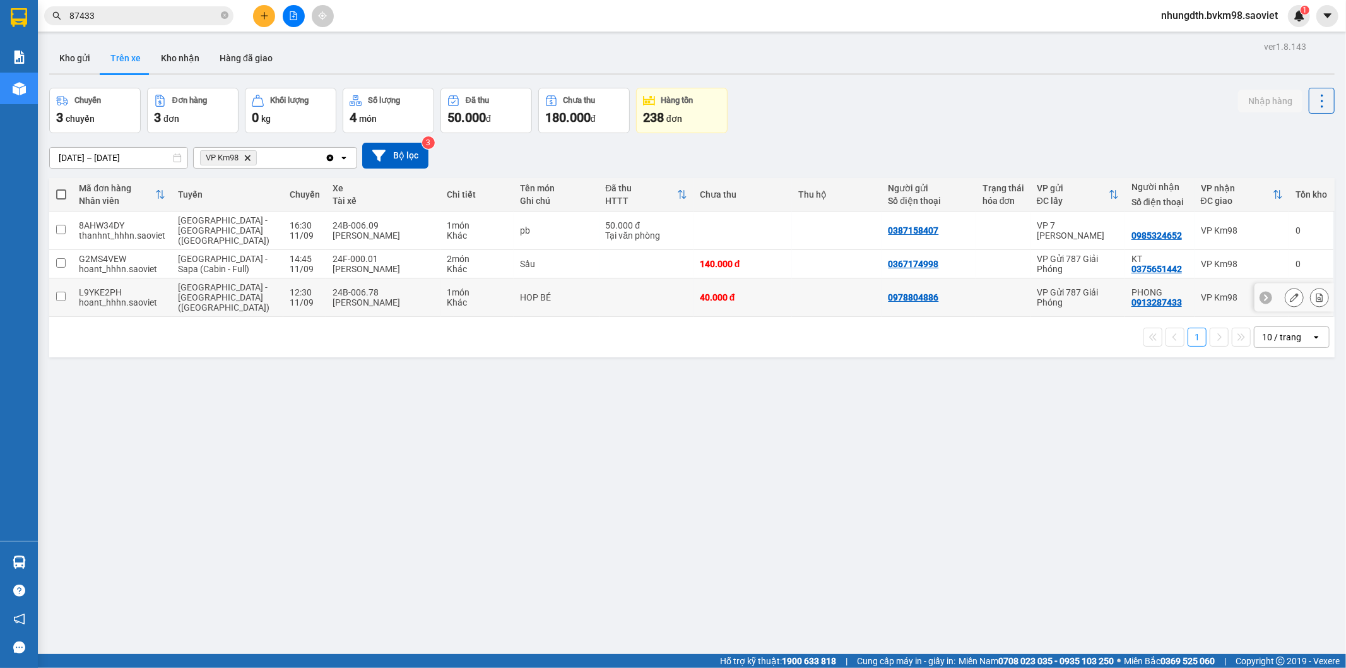
click at [61, 278] on td at bounding box center [60, 297] width 23 height 39
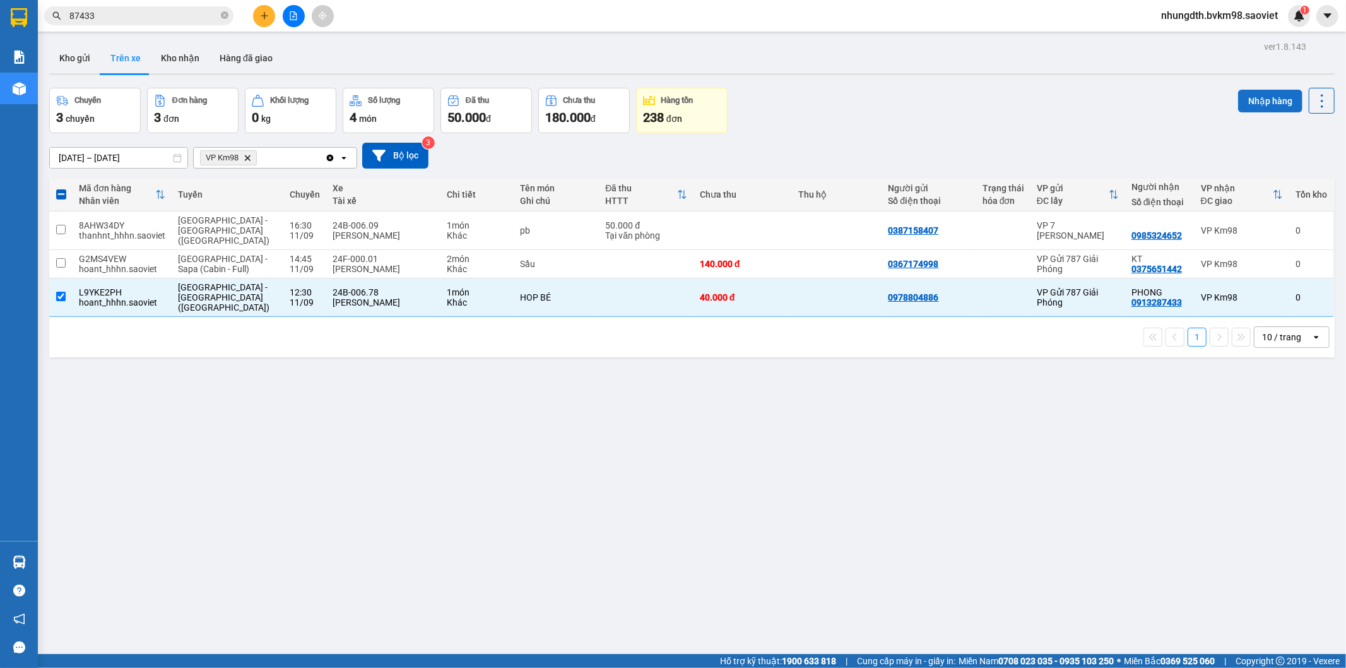
click at [1242, 101] on button "Nhập hàng" at bounding box center [1270, 101] width 64 height 23
checkbox input "false"
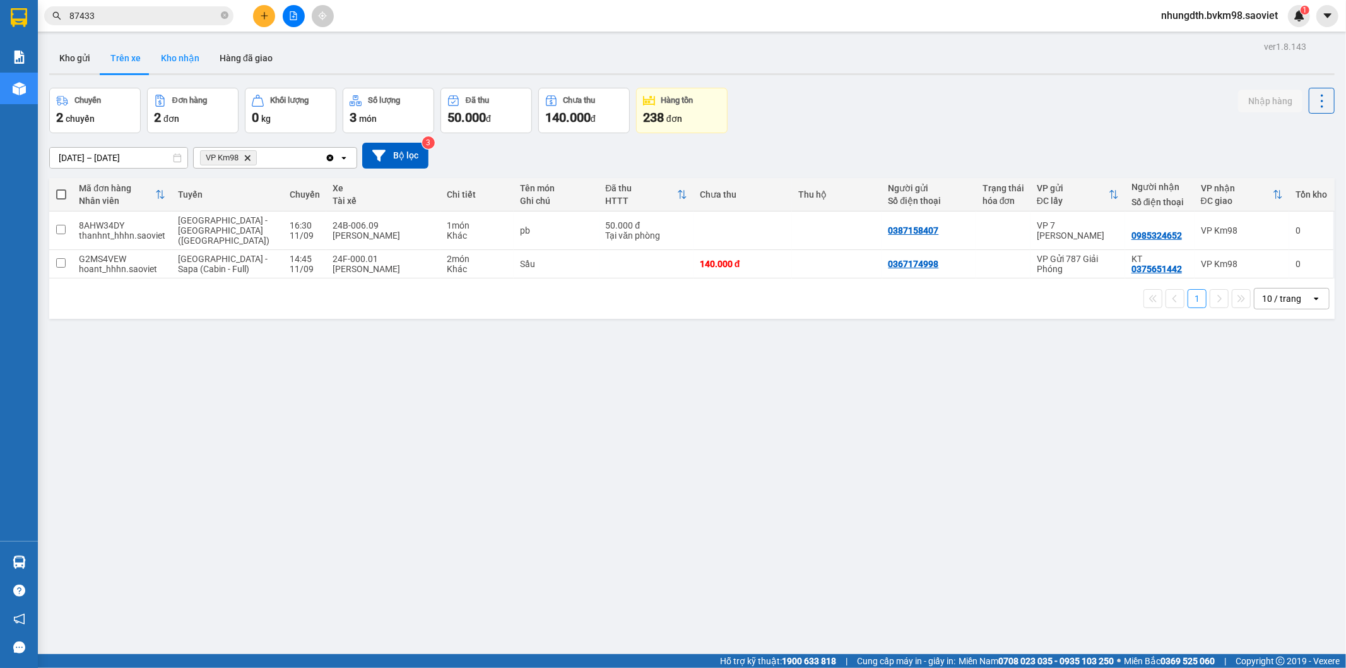
click at [183, 62] on button "Kho nhận" at bounding box center [180, 58] width 59 height 30
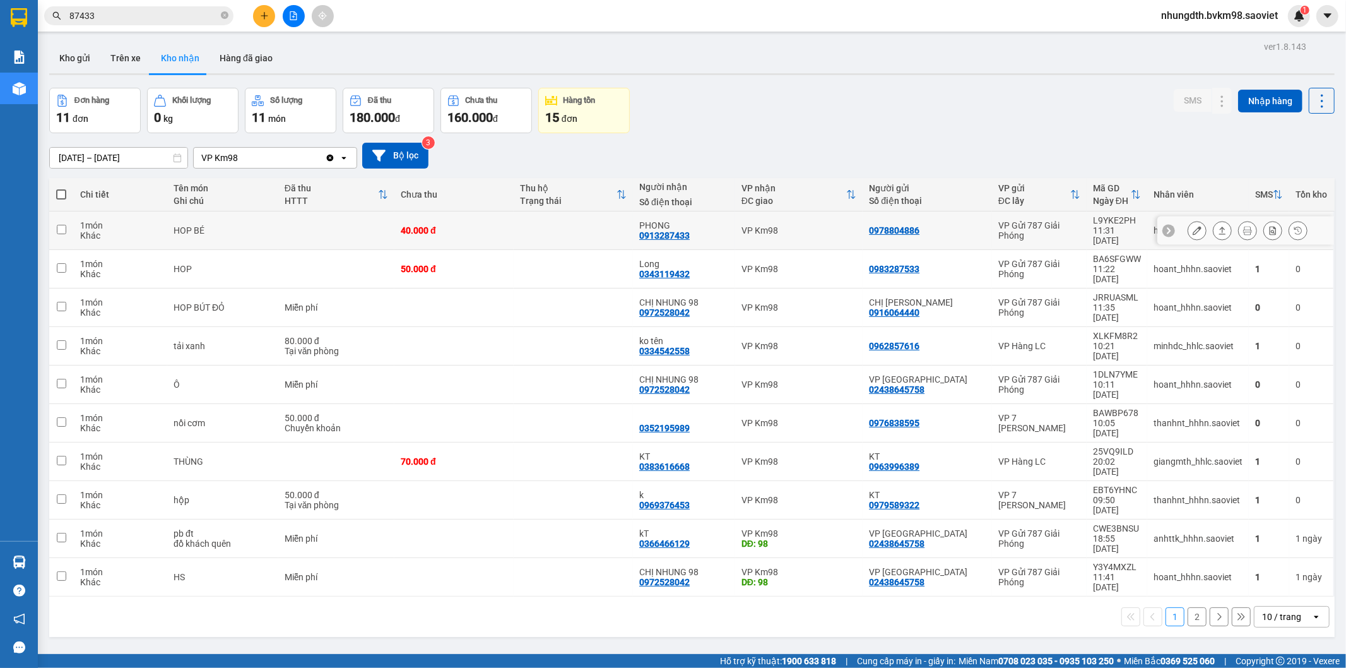
click at [531, 223] on td at bounding box center [573, 230] width 119 height 39
checkbox input "true"
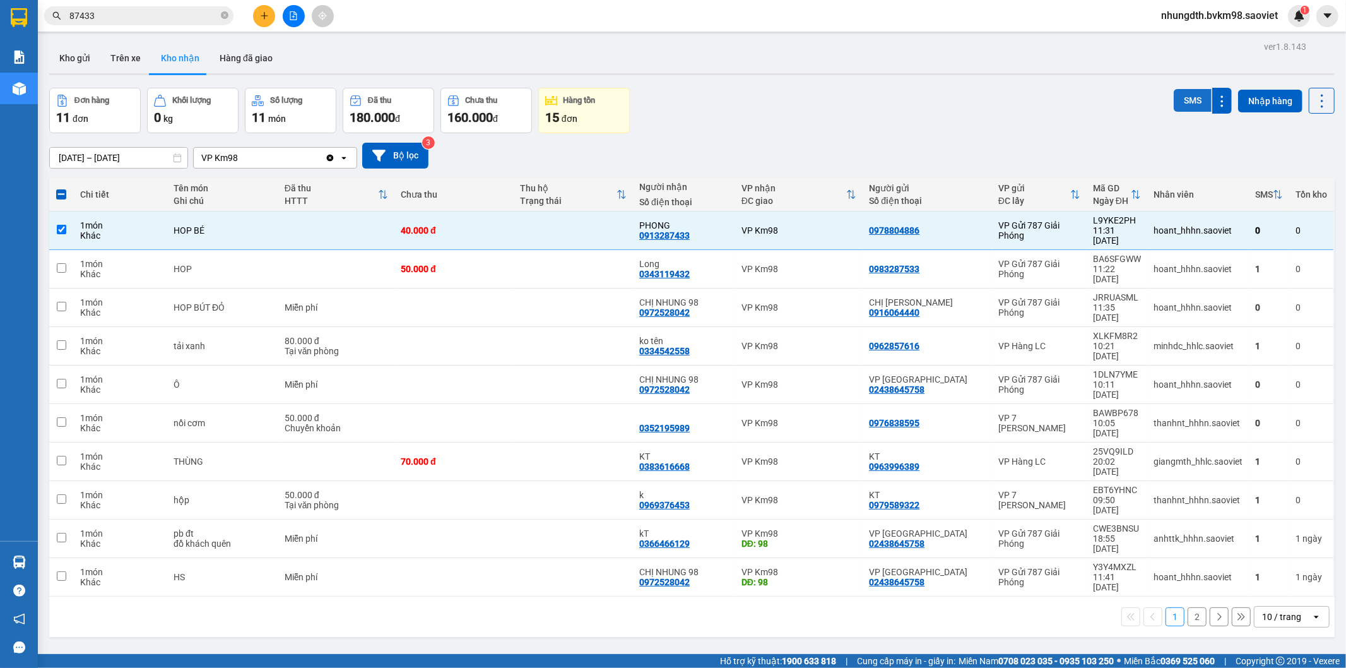
click at [1174, 97] on button "SMS" at bounding box center [1193, 100] width 38 height 23
click at [130, 58] on button "Trên xe" at bounding box center [125, 58] width 50 height 30
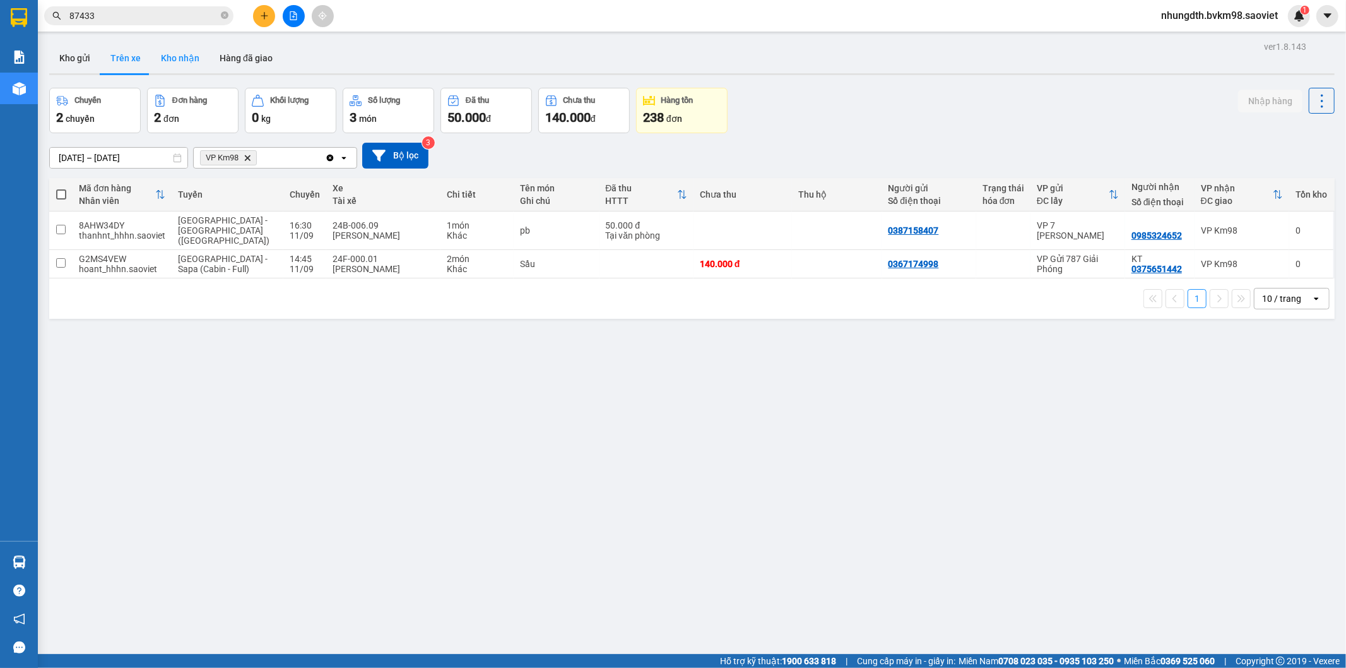
click at [191, 59] on button "Kho nhận" at bounding box center [180, 58] width 59 height 30
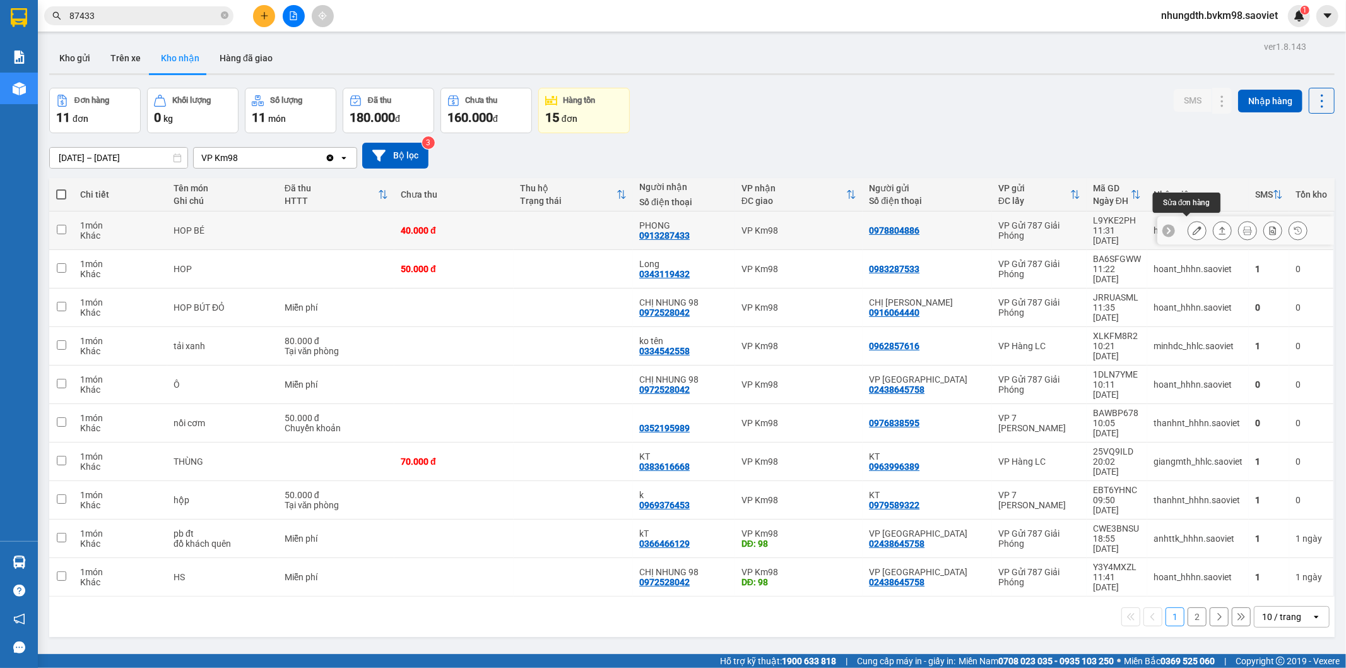
click at [1193, 226] on icon at bounding box center [1197, 230] width 9 height 9
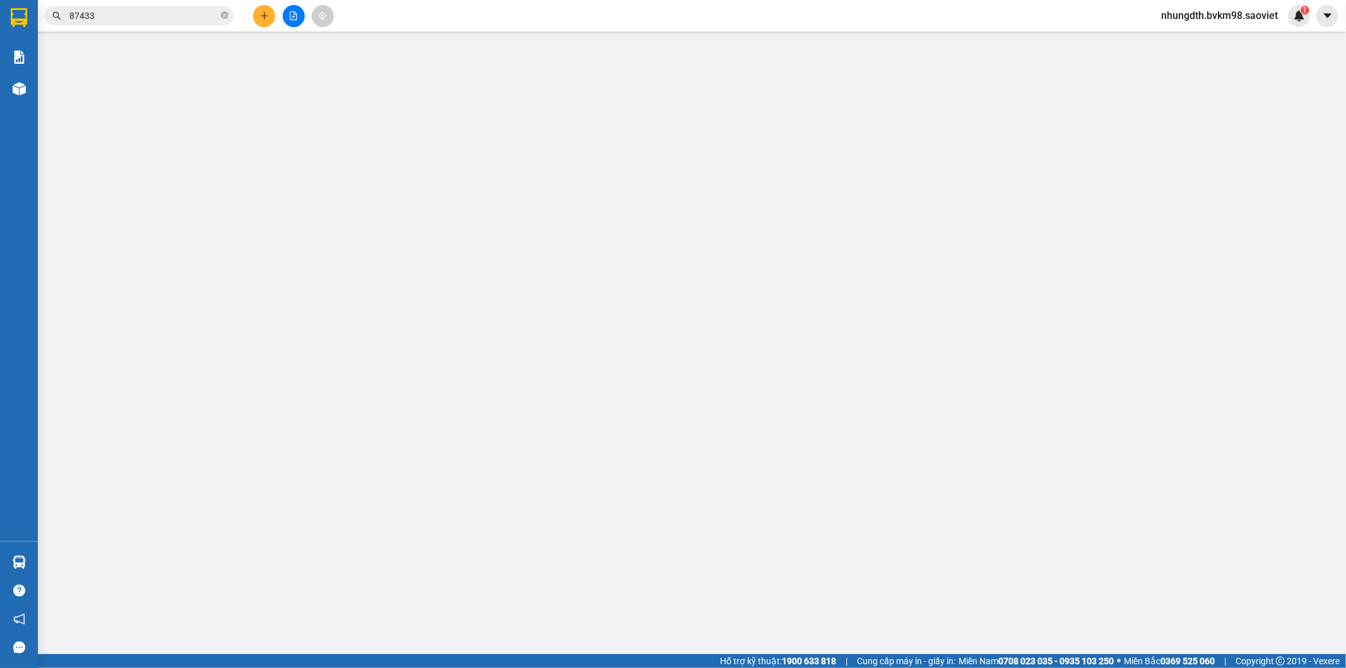
type input "0978804886"
type input "0913287433"
